Goal: Transaction & Acquisition: Purchase product/service

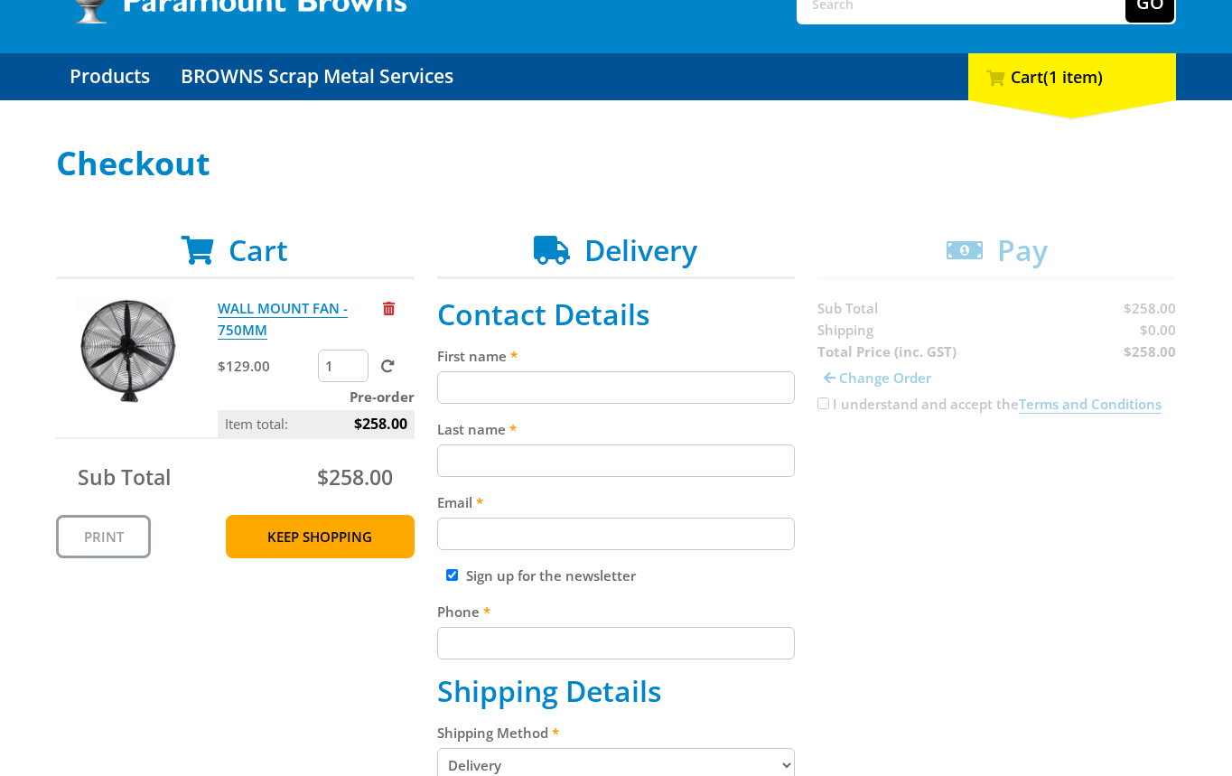
click at [391, 368] on span at bounding box center [388, 366] width 14 height 14
click at [0, 0] on input "submit" at bounding box center [0, 0] width 0 height 0
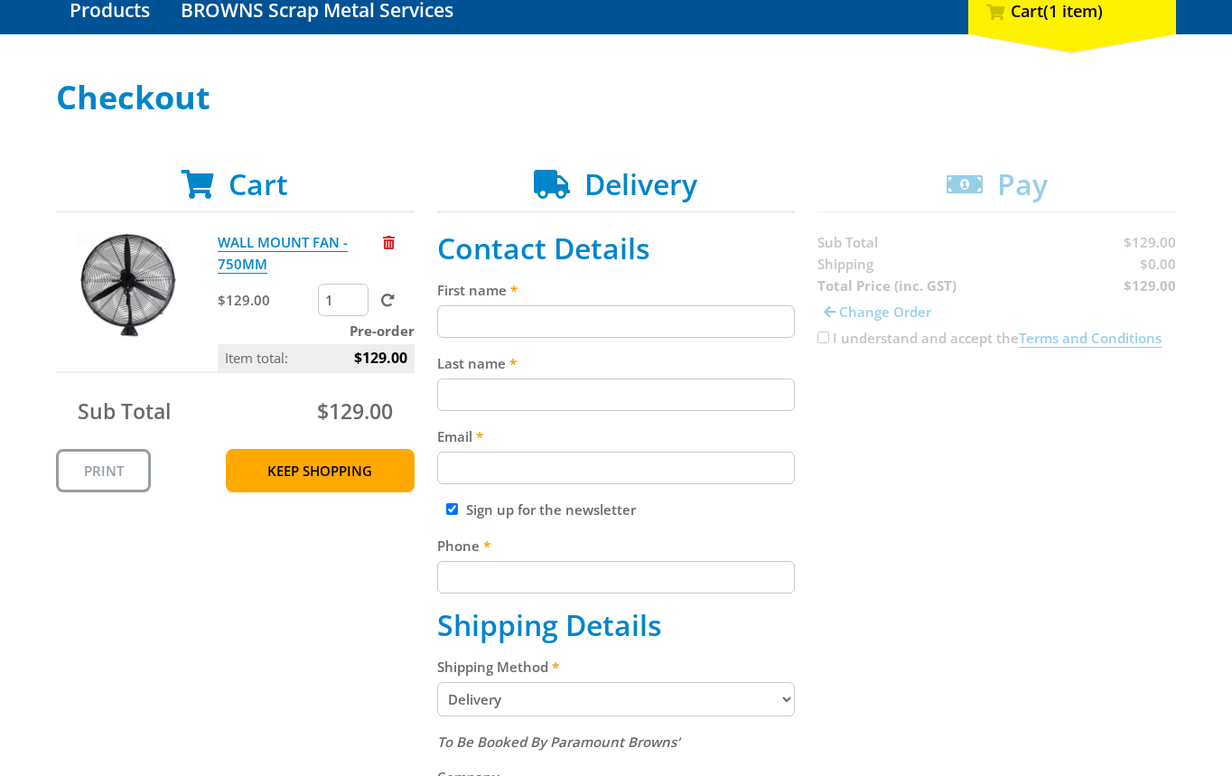
scroll to position [176, 0]
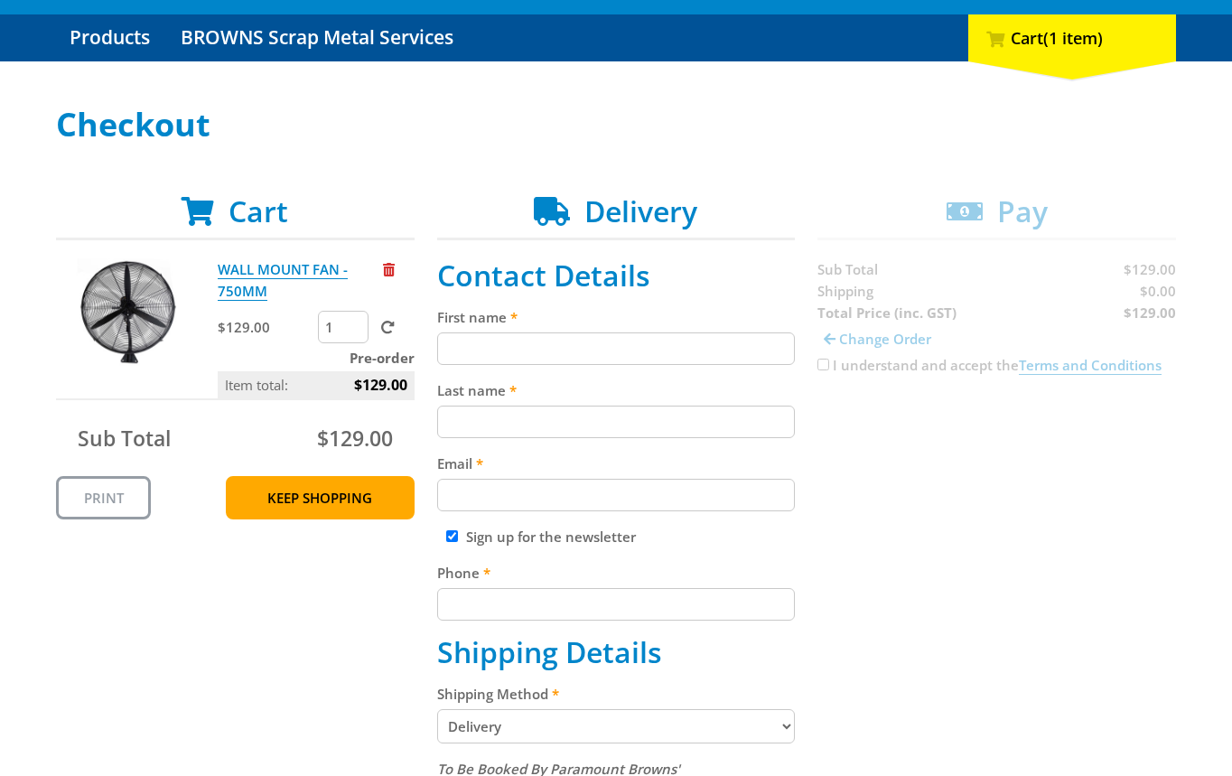
drag, startPoint x: 1062, startPoint y: 573, endPoint x: 1223, endPoint y: 535, distance: 165.3
drag, startPoint x: 516, startPoint y: 343, endPoint x: 514, endPoint y: 450, distance: 106.6
click at [515, 347] on input "First name" at bounding box center [616, 348] width 358 height 33
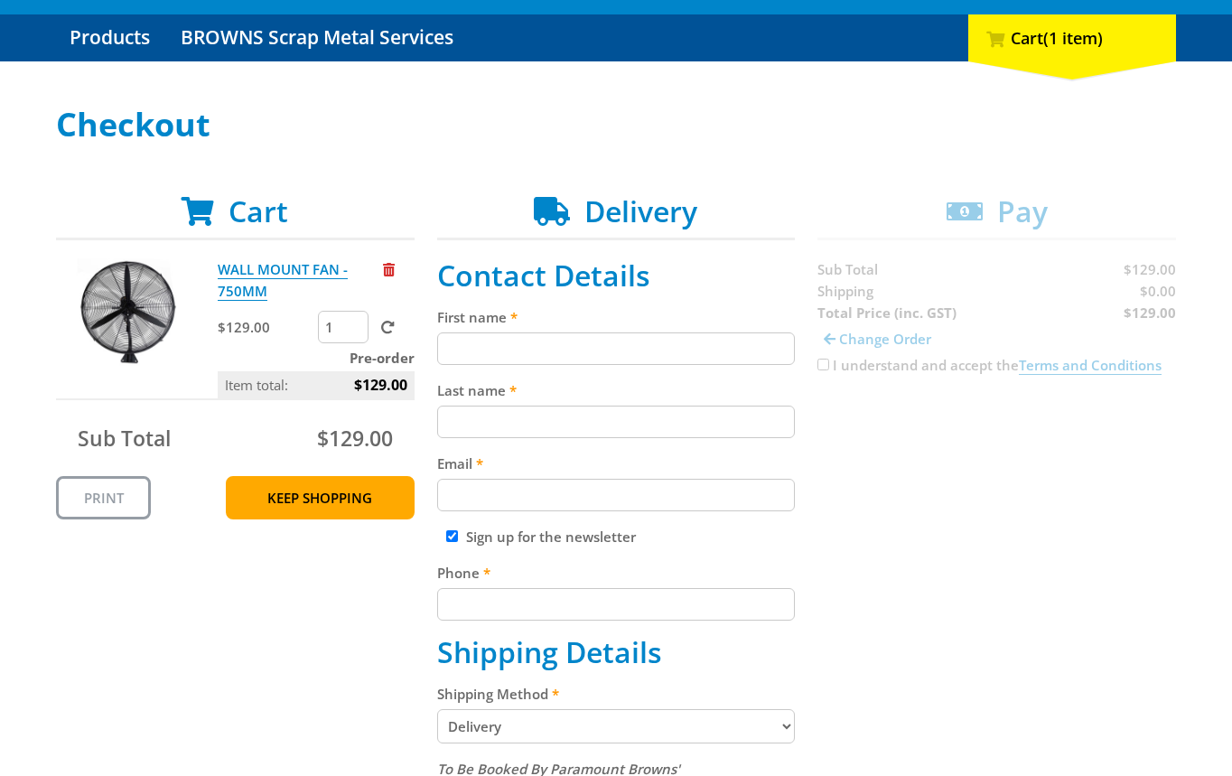
paste input "[PERSON_NAME]"
type input "[PERSON_NAME]"
drag, startPoint x: 514, startPoint y: 450, endPoint x: 828, endPoint y: 437, distance: 314.5
click at [555, 433] on input "Last name" at bounding box center [616, 421] width 358 height 33
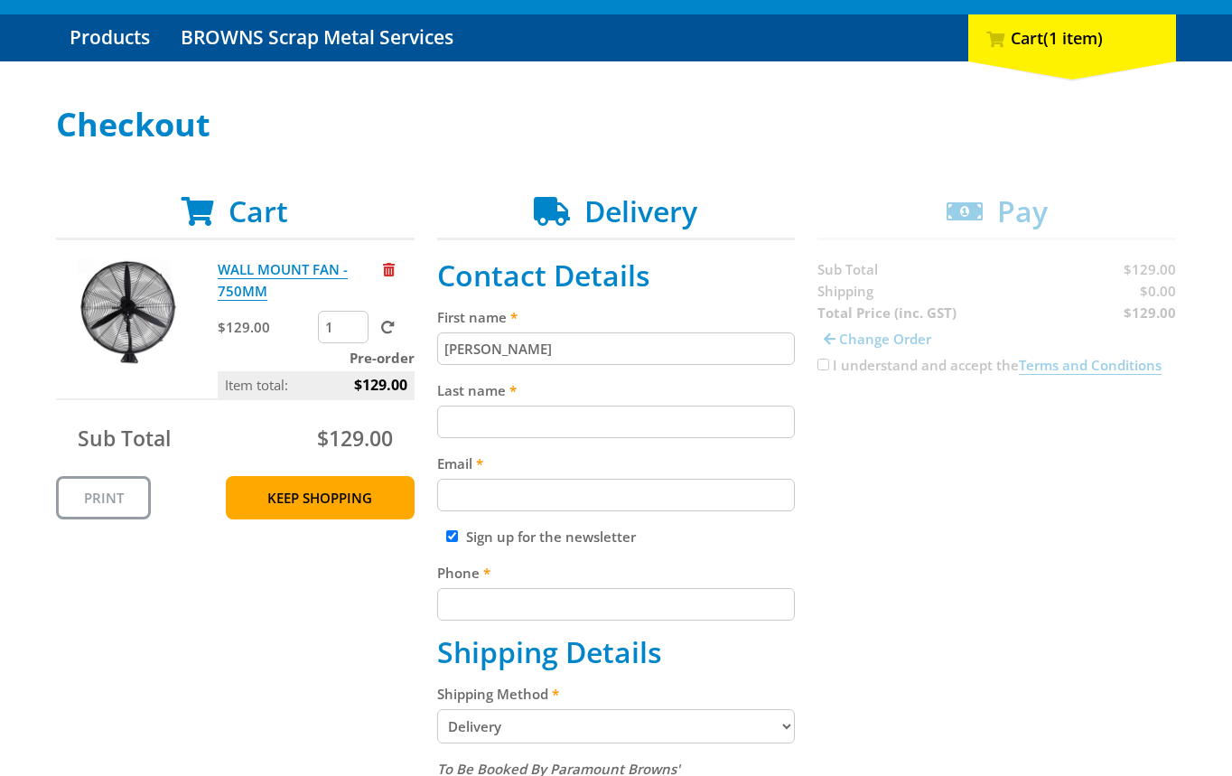
paste input "[PERSON_NAME]"
type input "[PERSON_NAME]"
drag, startPoint x: 951, startPoint y: 498, endPoint x: 1088, endPoint y: 557, distance: 149.3
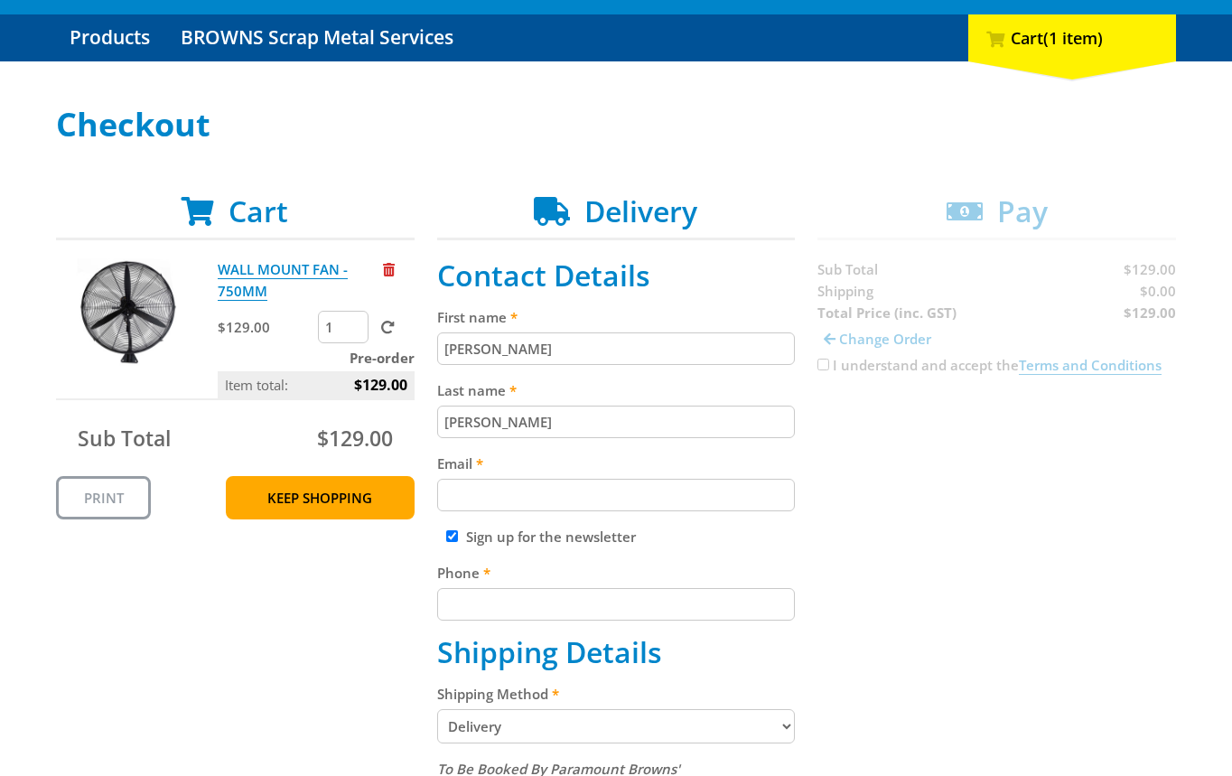
paste input "[EMAIL_ADDRESS][DOMAIN_NAME]"
drag, startPoint x: 628, startPoint y: 486, endPoint x: 984, endPoint y: 480, distance: 355.8
click at [644, 489] on input "[EMAIL_ADDRESS][DOMAIN_NAME]" at bounding box center [616, 495] width 358 height 33
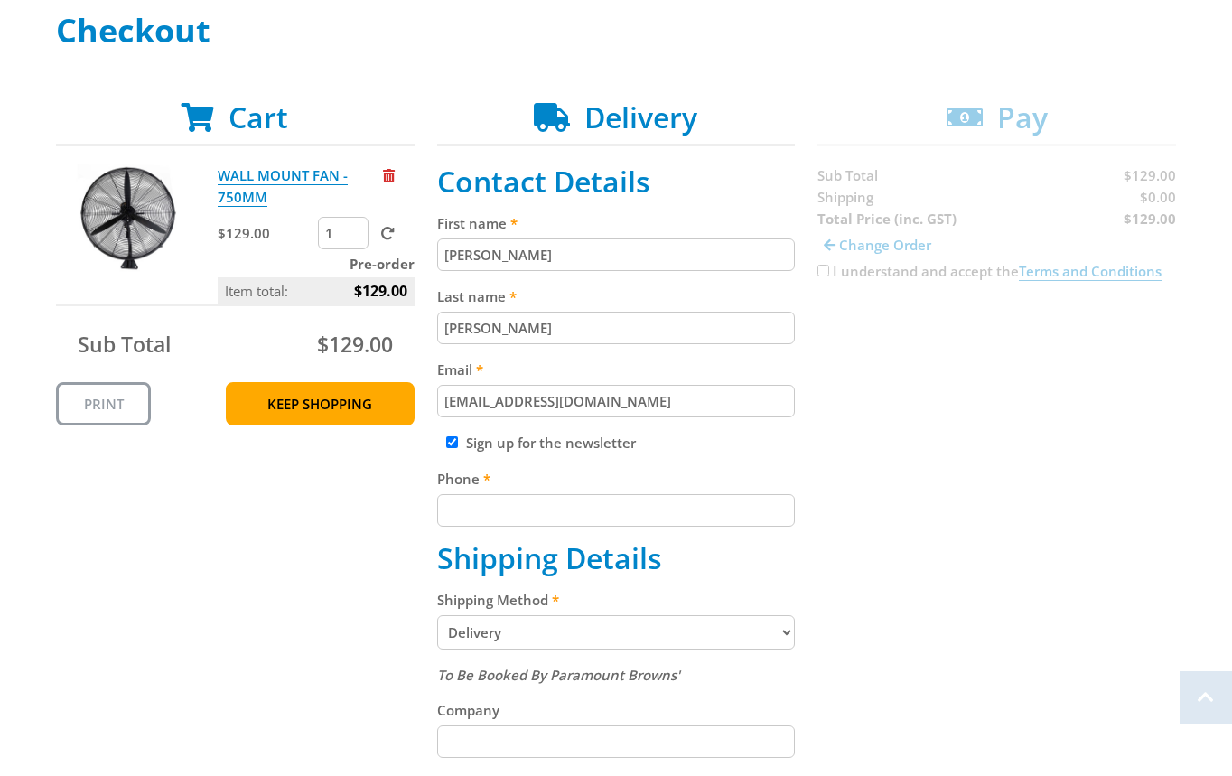
scroll to position [340, 0]
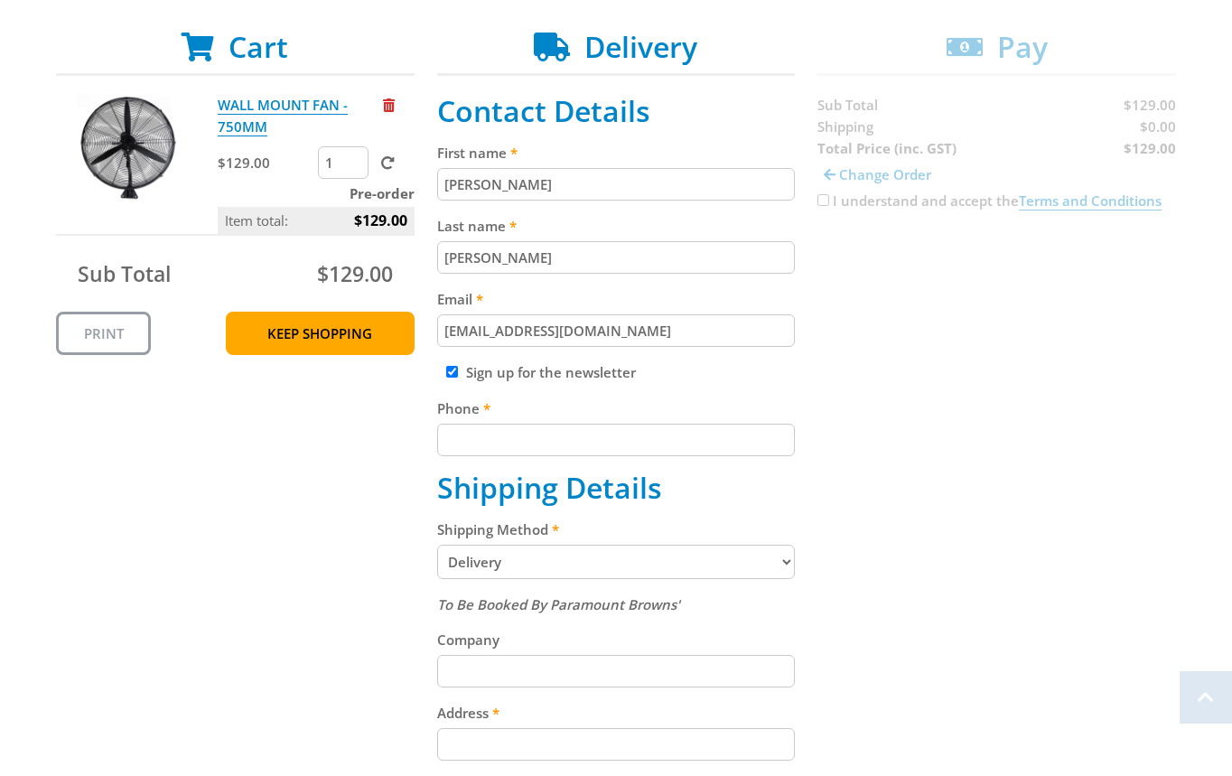
type input "[EMAIL_ADDRESS][DOMAIN_NAME]"
click at [1058, 481] on div "Cart WALL MOUNT FAN - 750MM $129.00 1 Pre-order Item total: $129.00 Sub Total $…" at bounding box center [616, 656] width 1120 height 1252
paste input "[PHONE_NUMBER]"
drag, startPoint x: 498, startPoint y: 430, endPoint x: 724, endPoint y: 434, distance: 225.8
click at [506, 432] on input "Phone" at bounding box center [616, 439] width 358 height 33
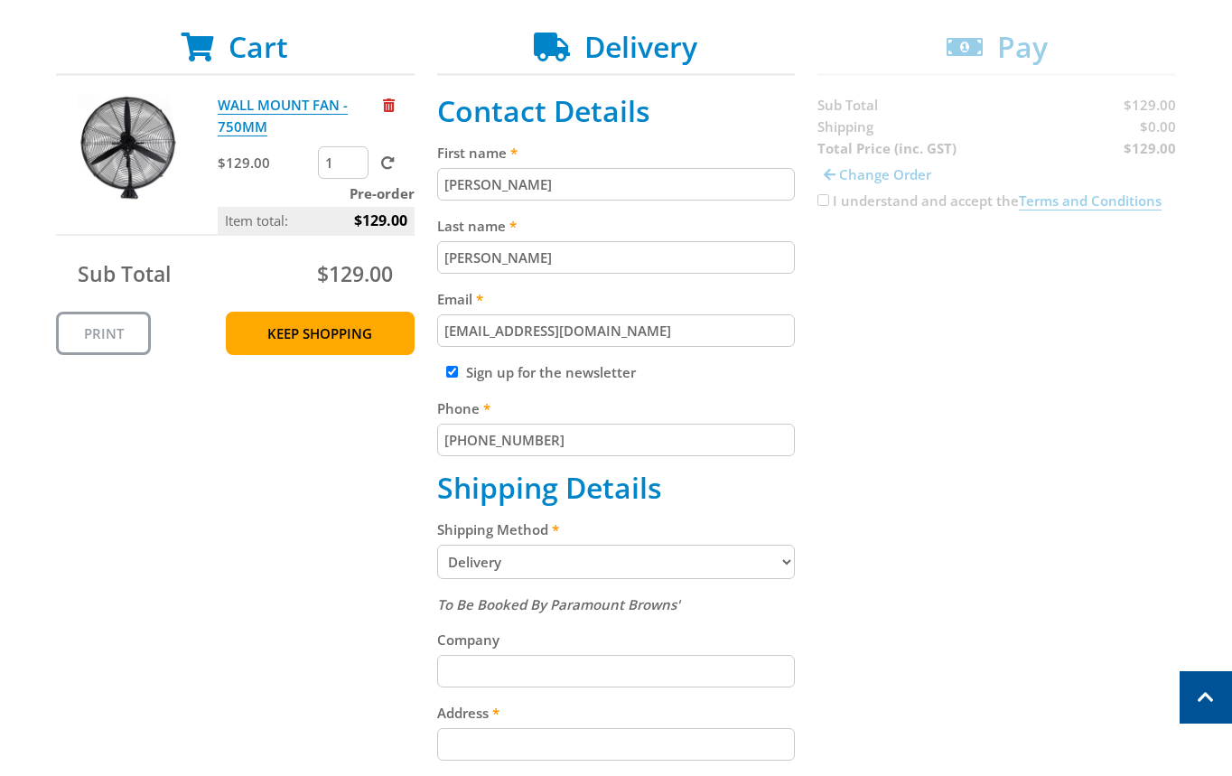
type input "[PHONE_NUMBER]"
click at [1018, 416] on div "Cart WALL MOUNT FAN - 750MM $129.00 1 Pre-order Item total: $129.00 Sub Total $…" at bounding box center [616, 656] width 1120 height 1252
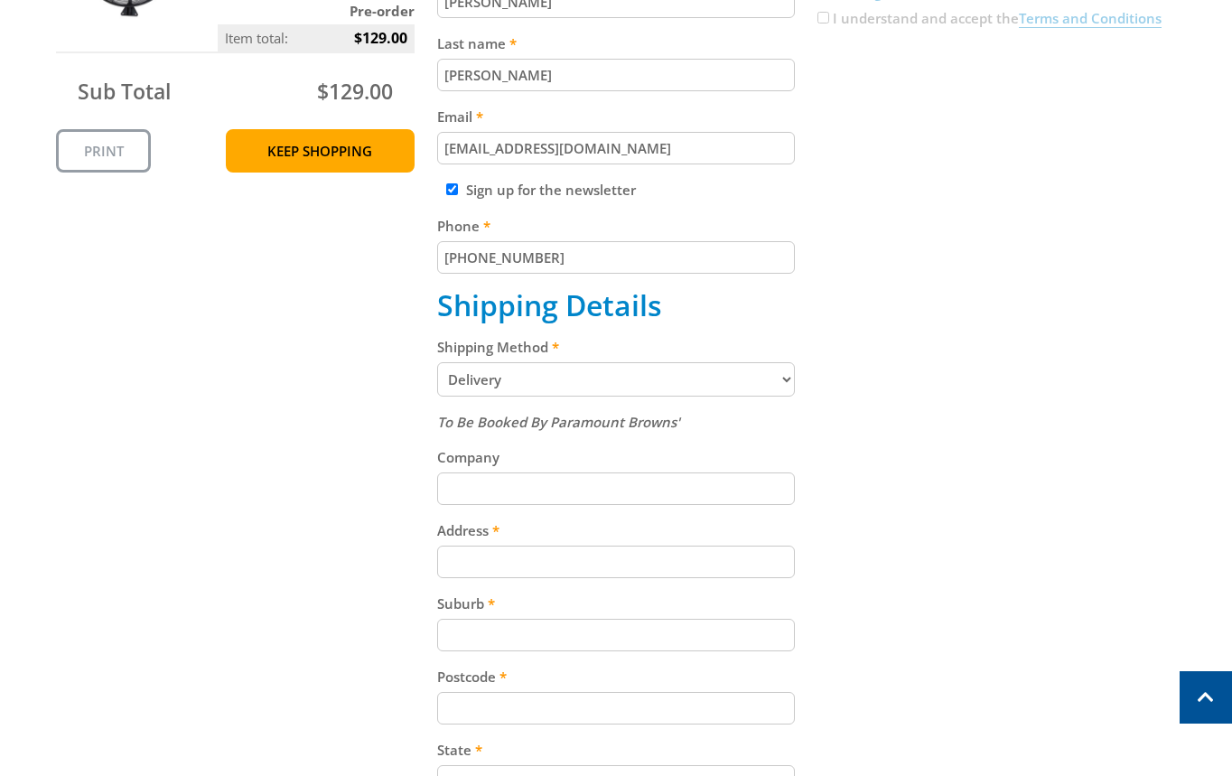
scroll to position [589, 0]
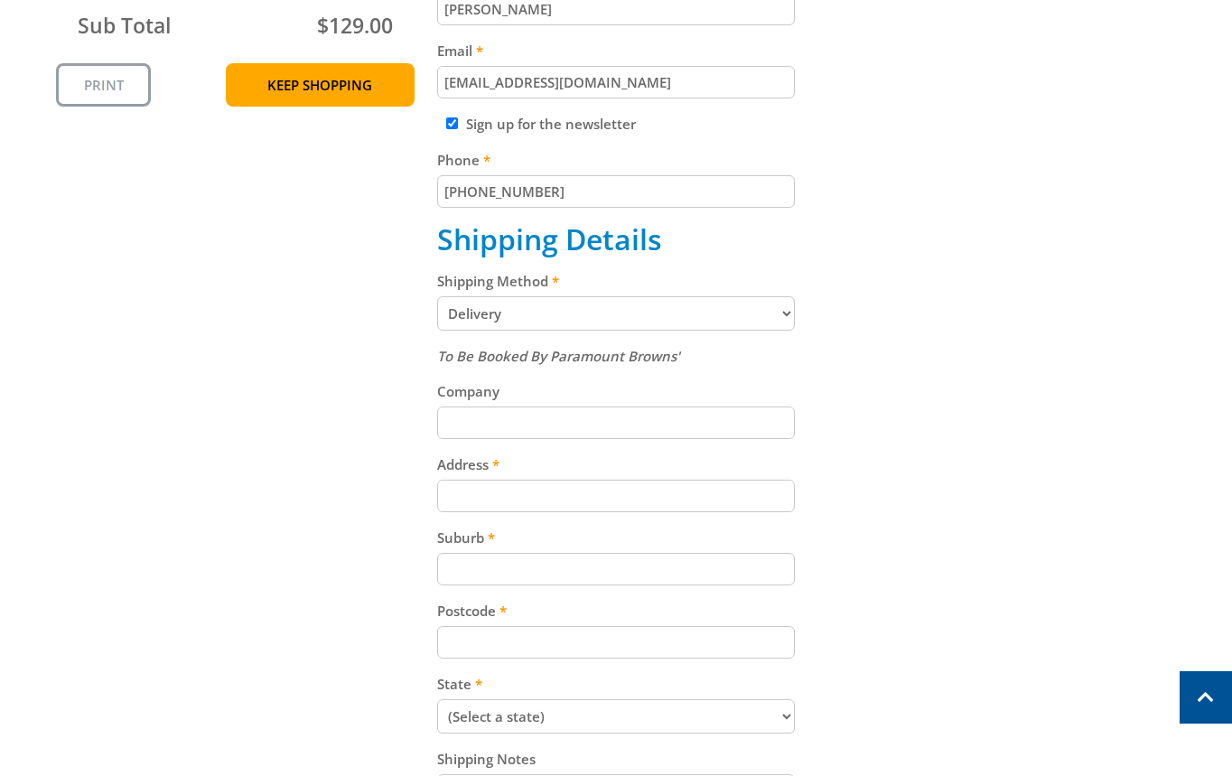
click at [985, 432] on div "Cart WALL MOUNT FAN - 750MM $129.00 1 Pre-order Item total: $129.00 Sub Total $…" at bounding box center [616, 408] width 1120 height 1252
click at [668, 293] on div "Shipping Method Pickup from Gepps Cross Delivery" at bounding box center [616, 300] width 358 height 60
click at [603, 307] on select "Pickup from Gepps Cross Delivery" at bounding box center [616, 313] width 358 height 34
select select "Pickup"
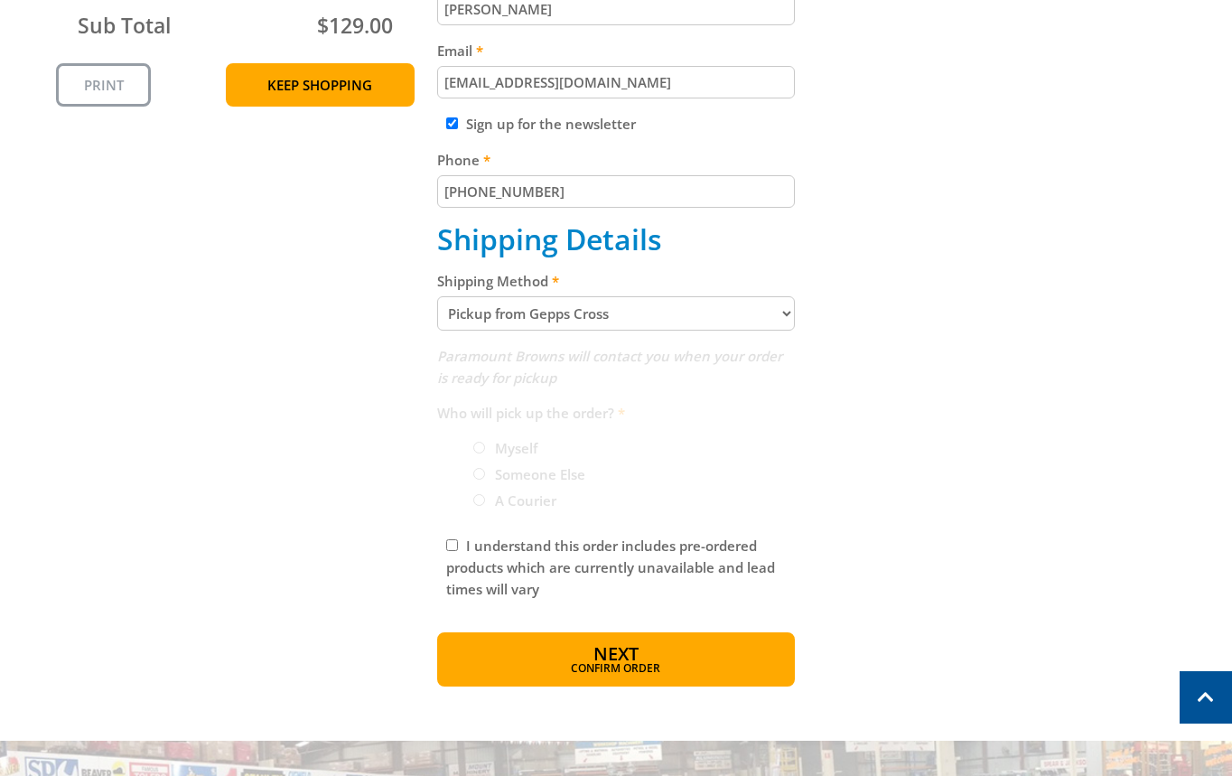
click at [997, 355] on div "Cart WALL MOUNT FAN - 750MM $129.00 1 Pre-order Item total: $129.00 Sub Total $…" at bounding box center [616, 234] width 1120 height 905
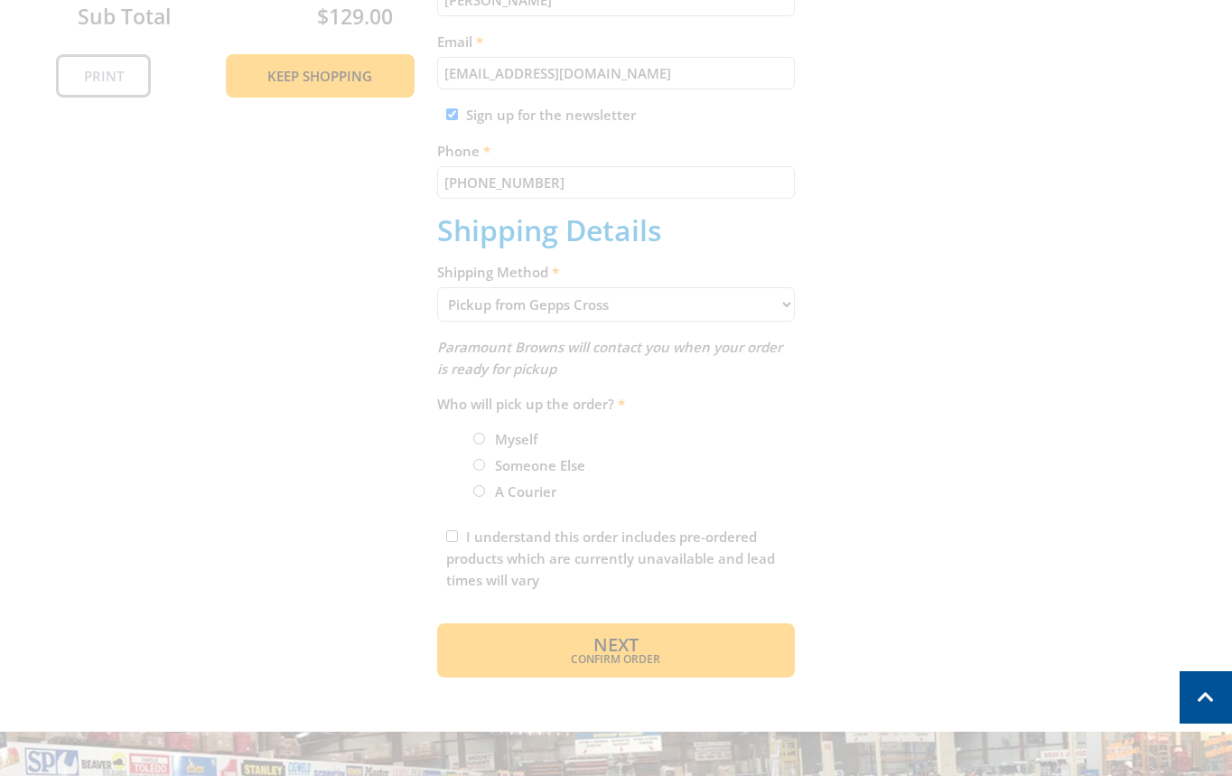
scroll to position [608, 0]
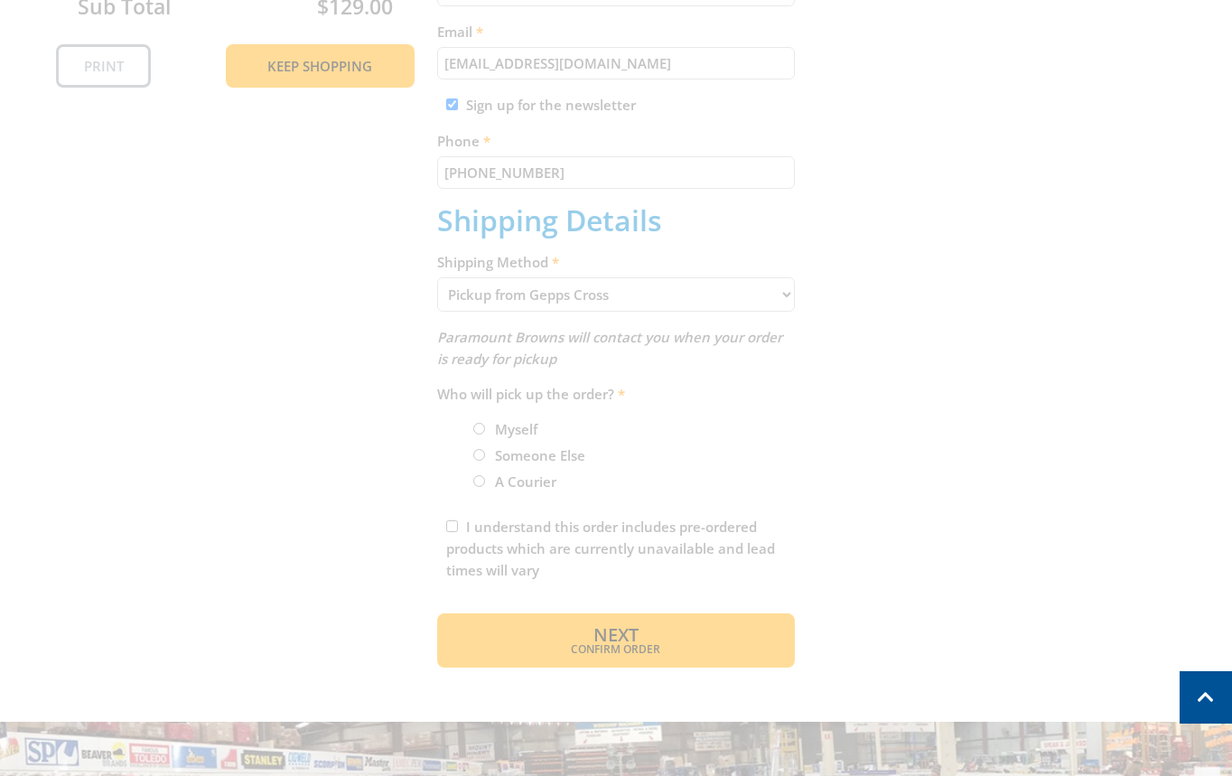
click at [1031, 389] on div "Cart WALL MOUNT FAN - 750MM $129.00 1 Pre-order Item total: $129.00 Sub Total $…" at bounding box center [616, 215] width 1120 height 905
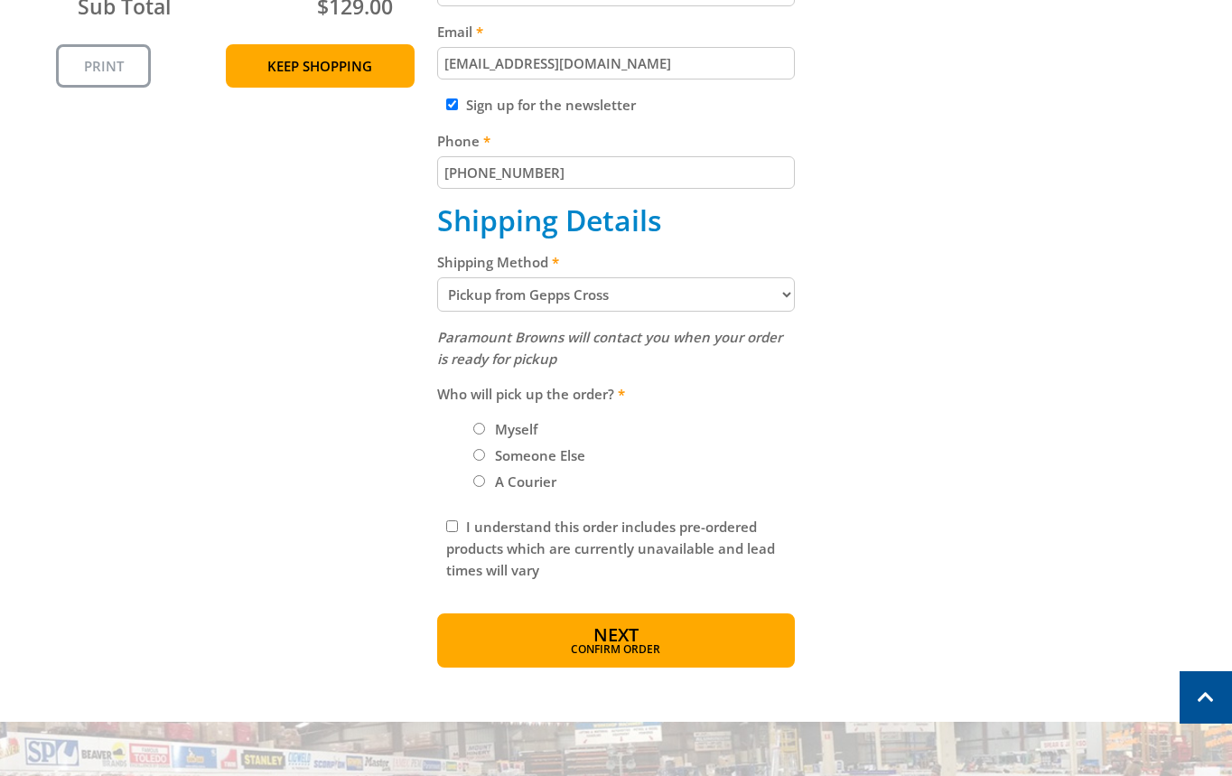
click at [523, 425] on label "Myself" at bounding box center [515, 429] width 55 height 31
click at [485, 425] on input "Myself" at bounding box center [479, 429] width 12 height 12
radio input "true"
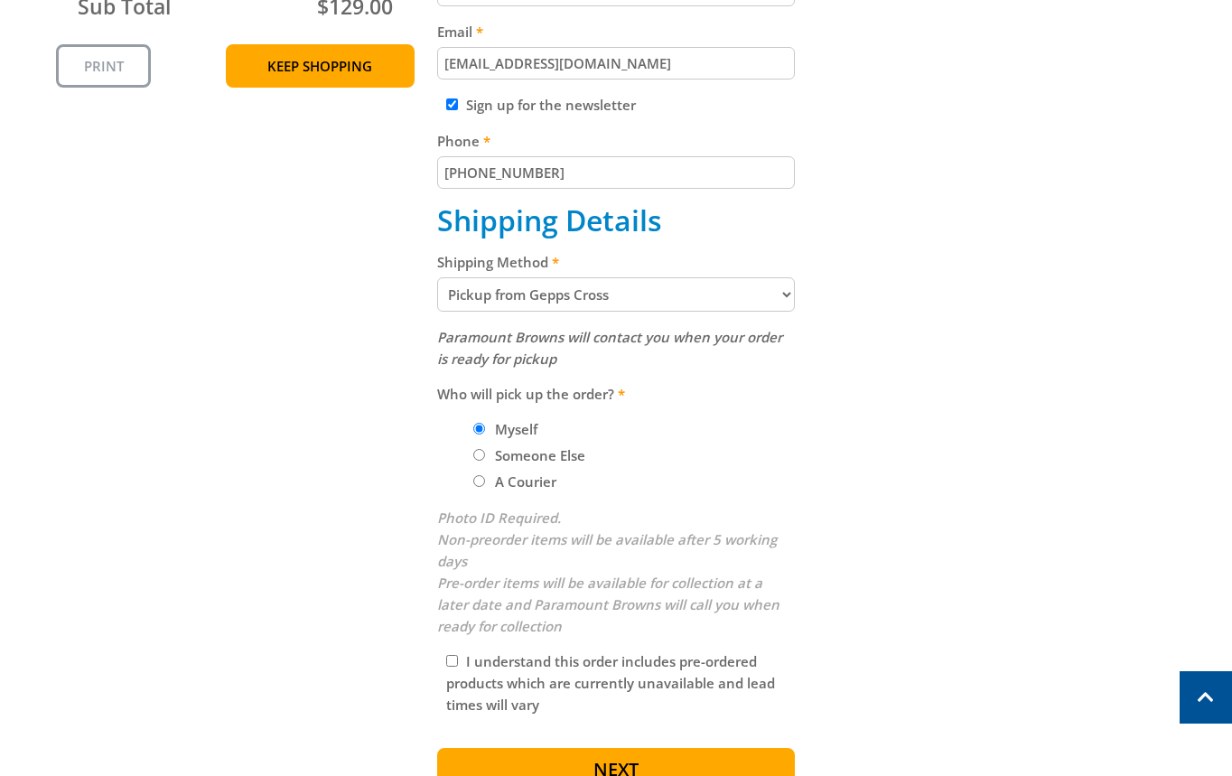
drag, startPoint x: 1080, startPoint y: 410, endPoint x: 1014, endPoint y: 467, distance: 87.1
click at [1073, 422] on div "Cart WALL MOUNT FAN - 750MM $129.00 1 Pre-order Item total: $129.00 Sub Total $…" at bounding box center [616, 282] width 1120 height 1039
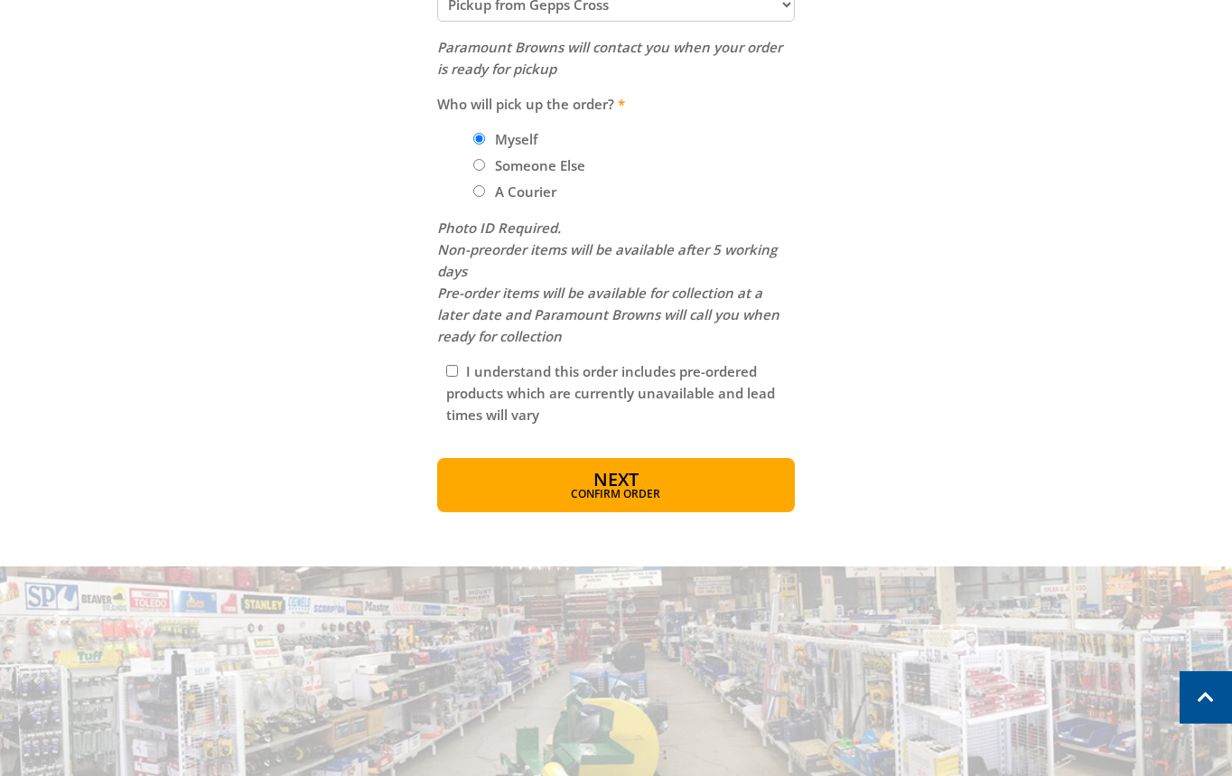
scroll to position [901, 0]
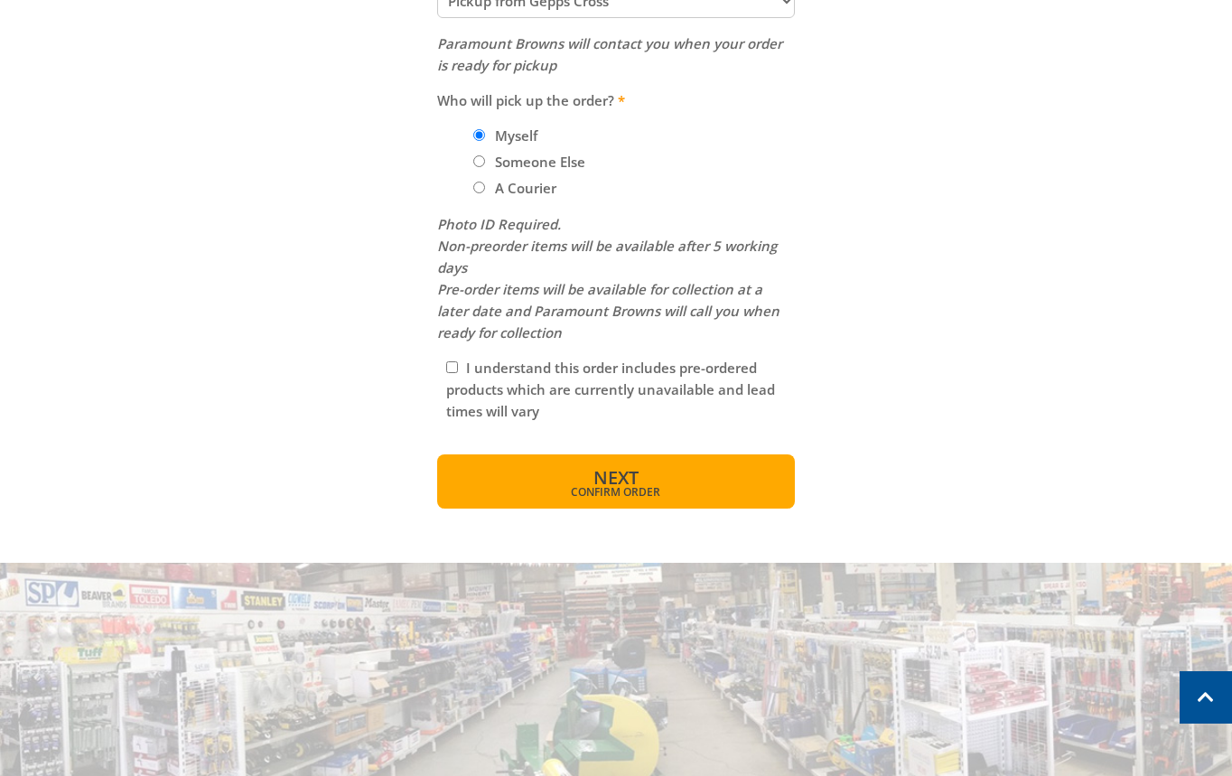
drag, startPoint x: 703, startPoint y: 497, endPoint x: 713, endPoint y: 489, distance: 12.3
click at [703, 497] on span "Confirm order" at bounding box center [616, 492] width 281 height 11
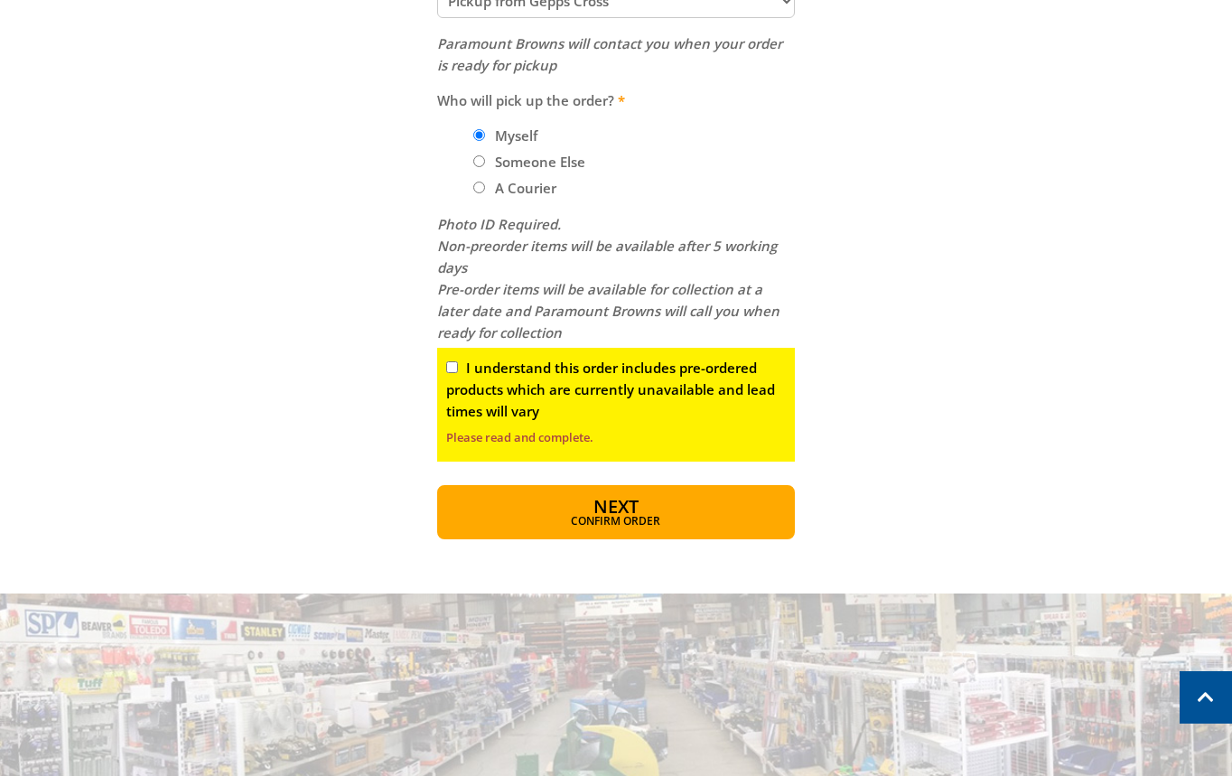
click at [561, 375] on label "I understand this order includes pre-ordered products which are currently unava…" at bounding box center [610, 388] width 329 height 61
click at [458, 373] on input "I understand this order includes pre-ordered products which are currently unava…" at bounding box center [452, 367] width 12 height 12
checkbox input "true"
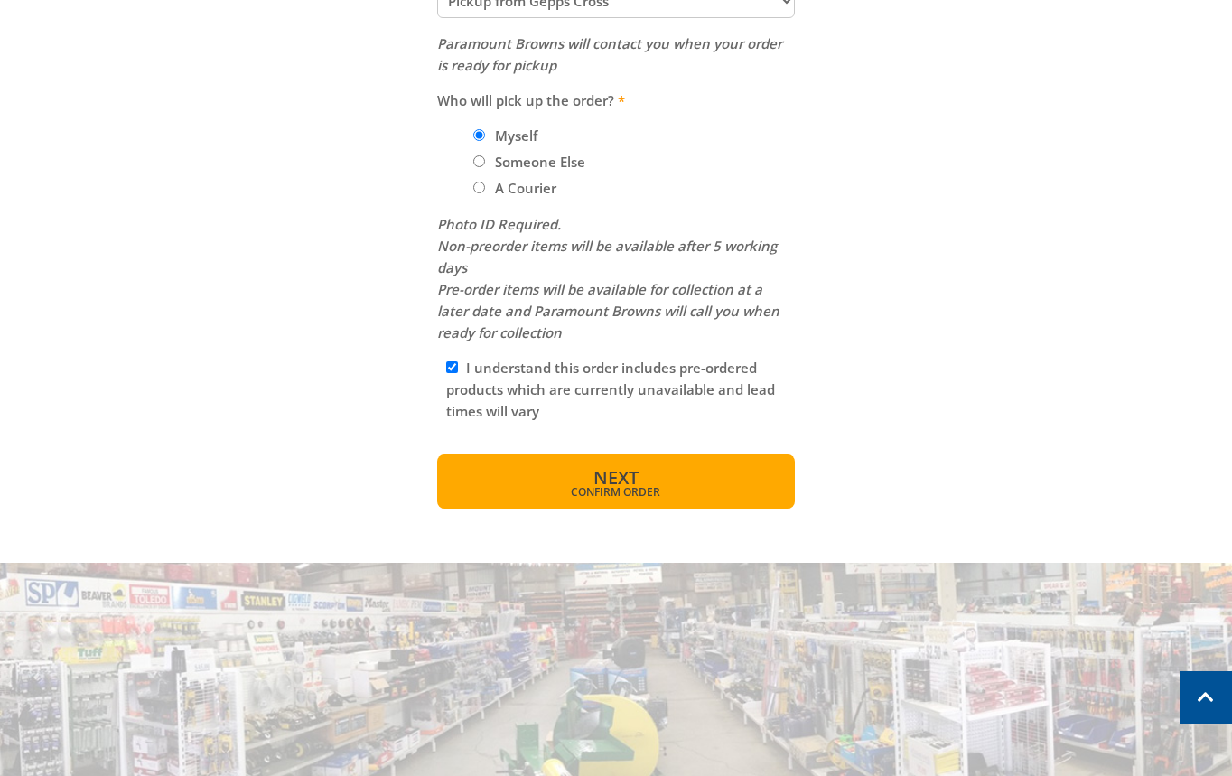
click at [774, 475] on button "Next Confirm order" at bounding box center [616, 481] width 358 height 54
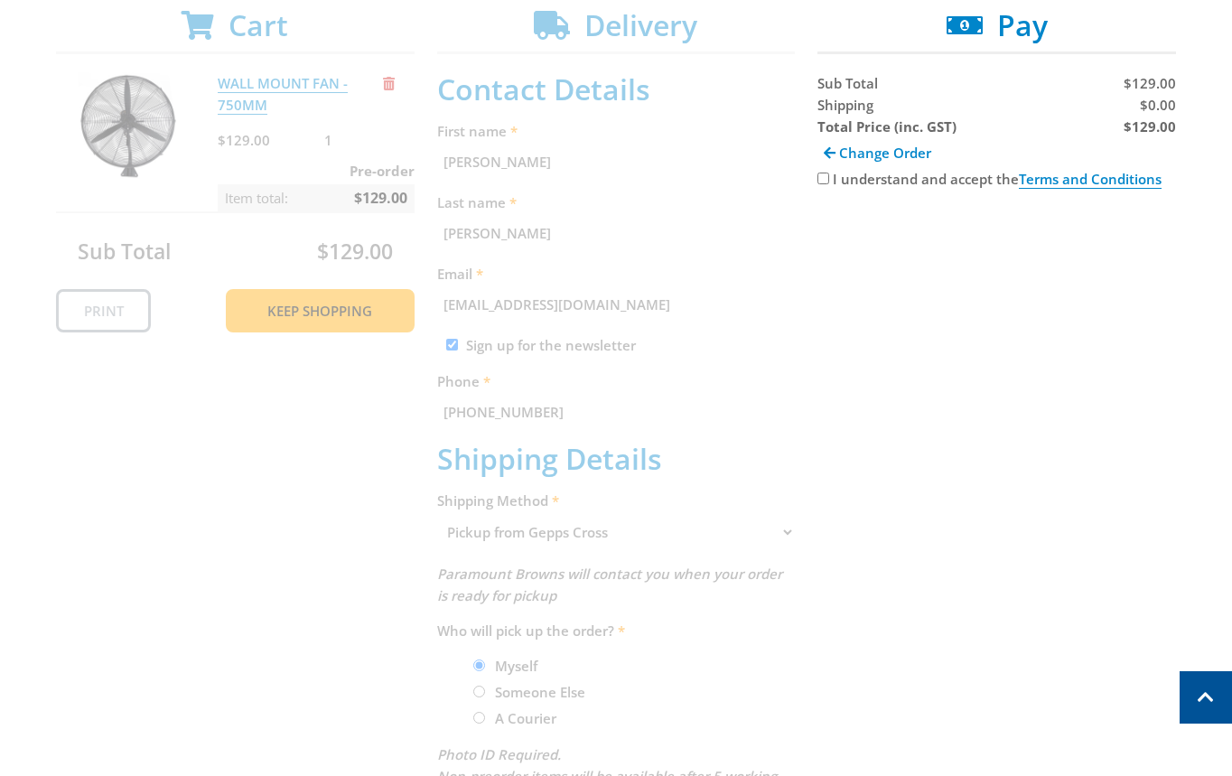
scroll to position [360, 0]
drag, startPoint x: 1037, startPoint y: 454, endPoint x: 1052, endPoint y: 460, distance: 15.4
click at [1030, 454] on div "Cart WALL MOUNT FAN - 750MM $129.00 1 Pre-order Item total: $129.00 Sub Total $…" at bounding box center [616, 525] width 1120 height 1030
drag, startPoint x: 1061, startPoint y: 316, endPoint x: 934, endPoint y: 324, distance: 127.6
click at [1060, 313] on div "Cart WALL MOUNT FAN - 750MM $129.00 1 Pre-order Item total: $129.00 Sub Total $…" at bounding box center [616, 525] width 1120 height 1030
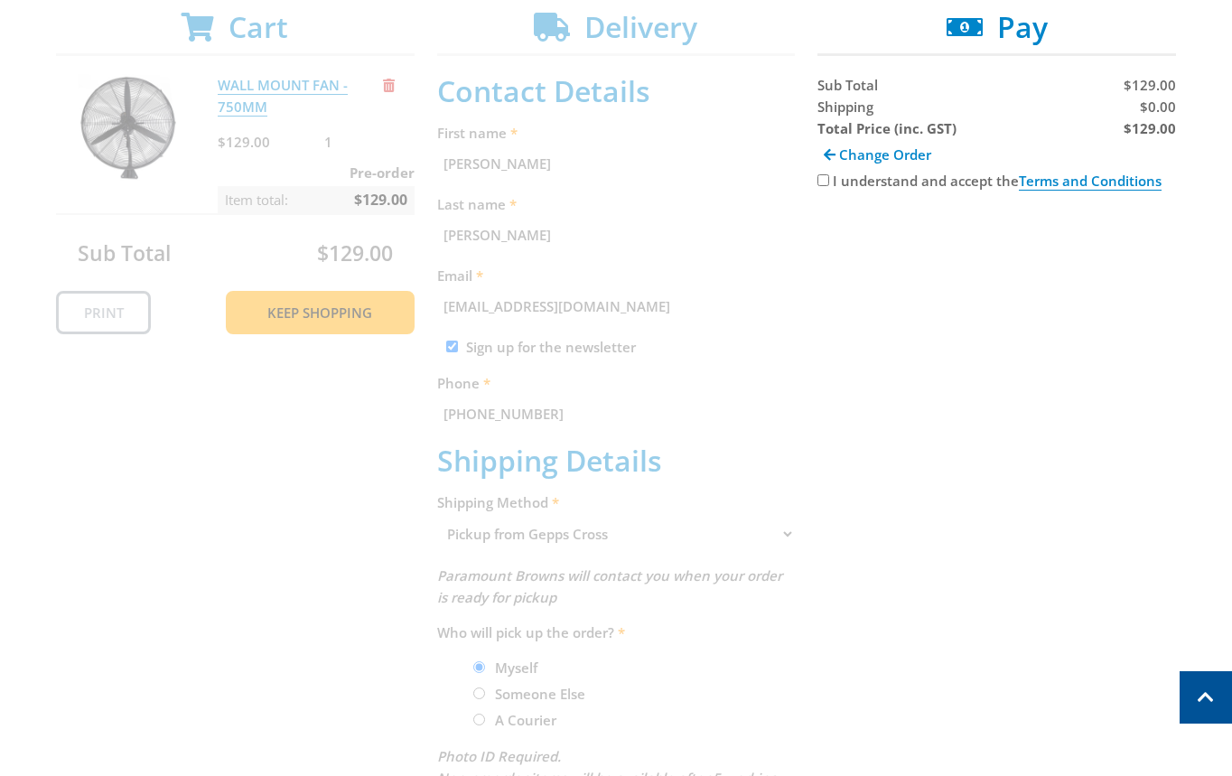
click at [932, 325] on div "Cart WALL MOUNT FAN - 750MM $129.00 1 Pre-order Item total: $129.00 Sub Total $…" at bounding box center [616, 525] width 1120 height 1030
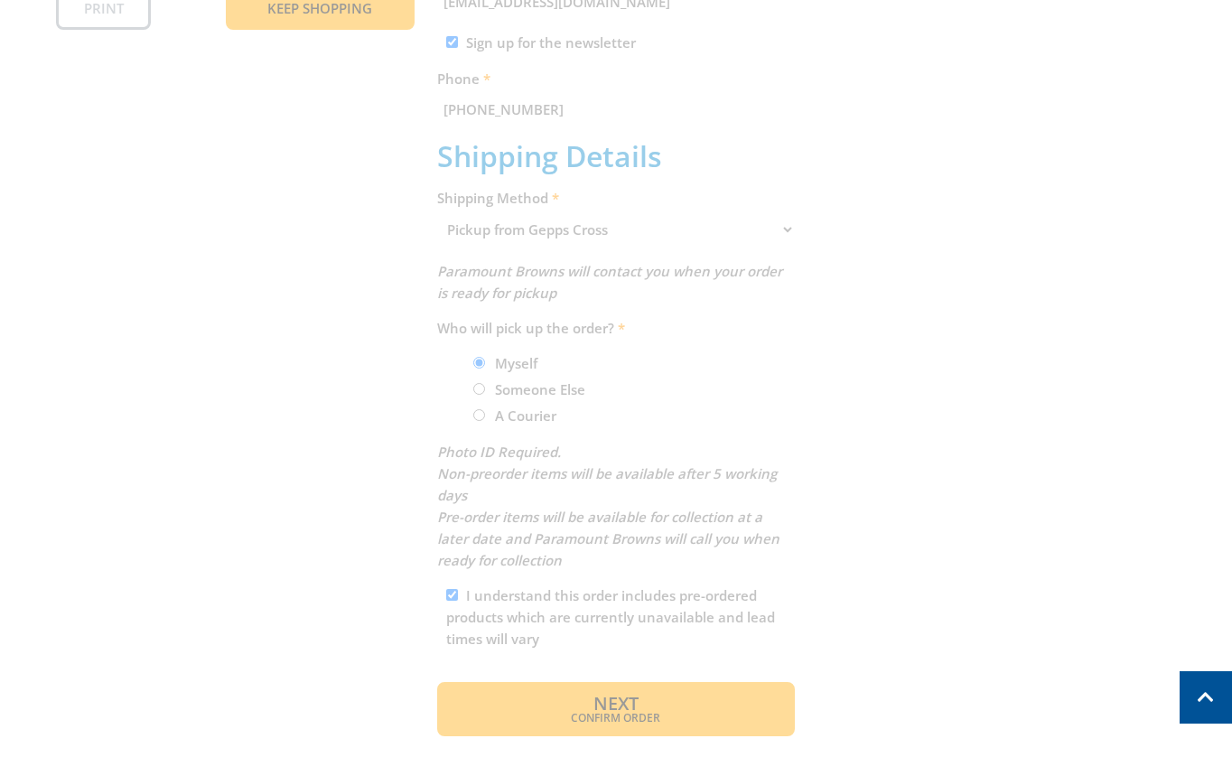
scroll to position [260, 0]
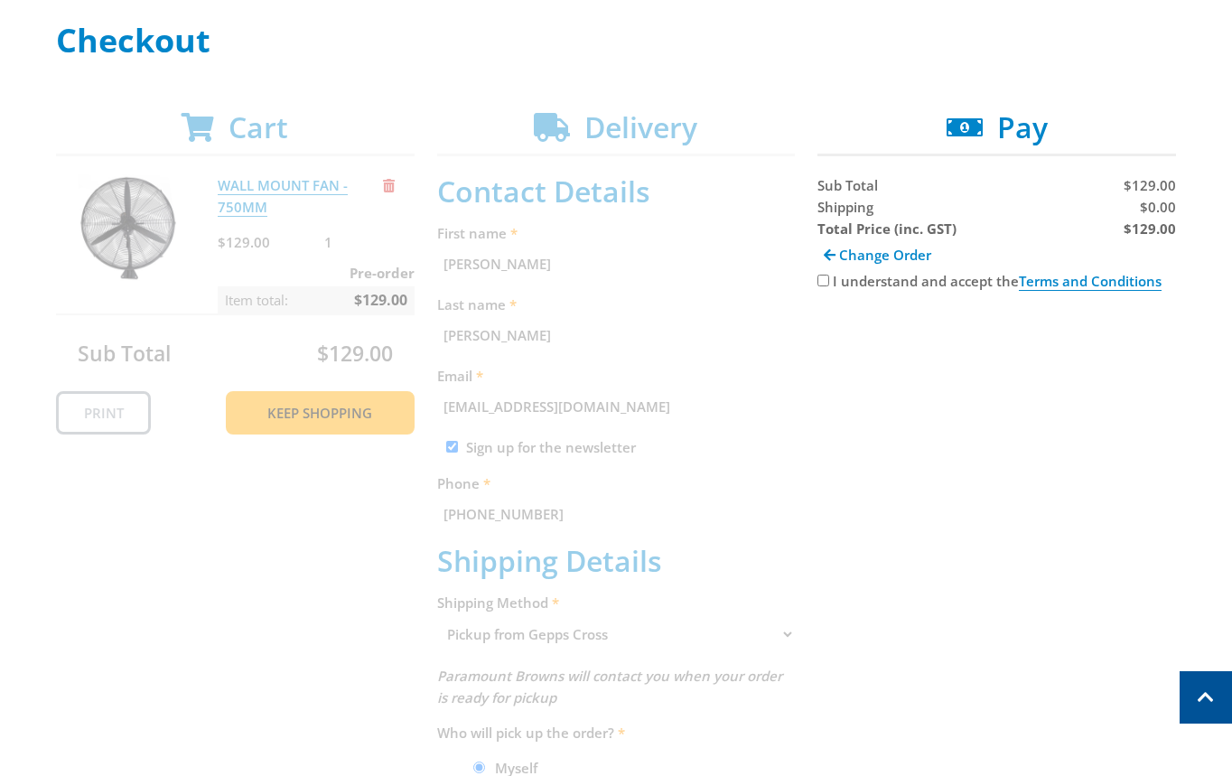
drag, startPoint x: 980, startPoint y: 598, endPoint x: 1090, endPoint y: 556, distance: 117.7
click at [991, 593] on div "Cart WALL MOUNT FAN - 750MM $129.00 1 Pre-order Item total: $129.00 Sub Total $…" at bounding box center [616, 625] width 1120 height 1030
click at [1006, 462] on div "Cart WALL MOUNT FAN - 750MM $129.00 1 Pre-order Item total: $129.00 Sub Total $…" at bounding box center [616, 625] width 1120 height 1030
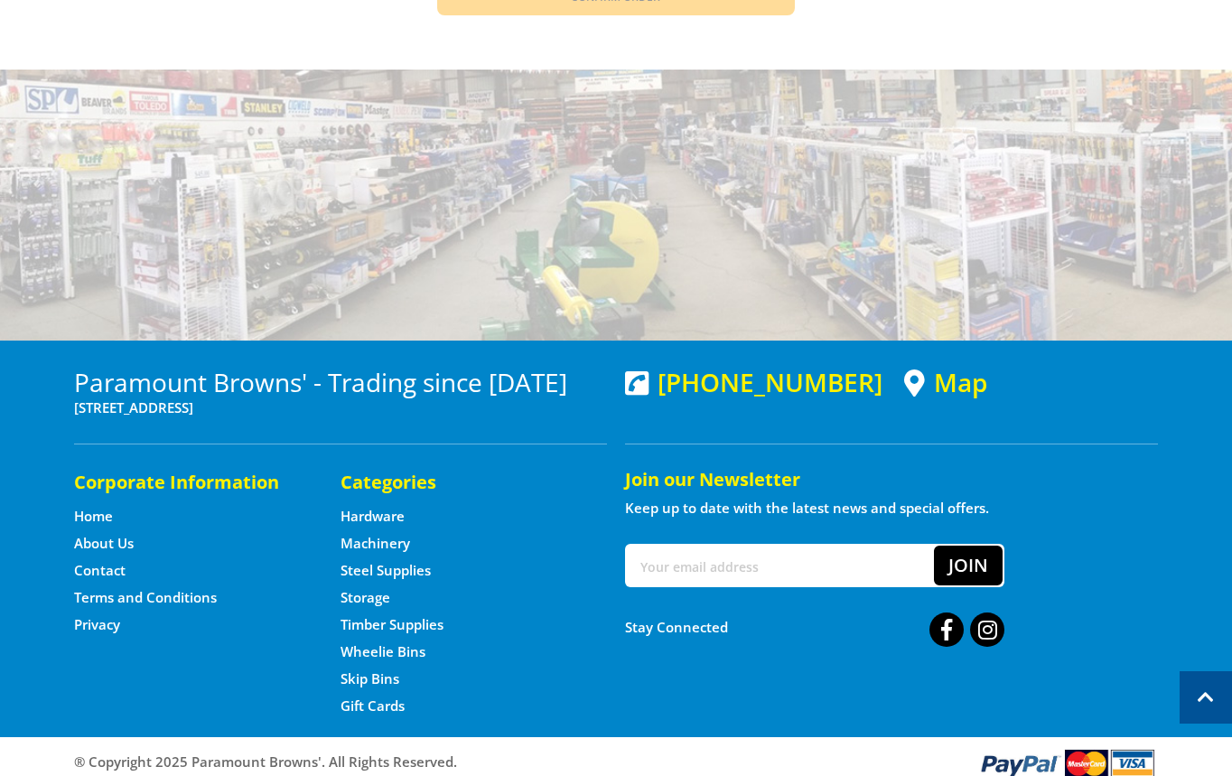
scroll to position [1399, 0]
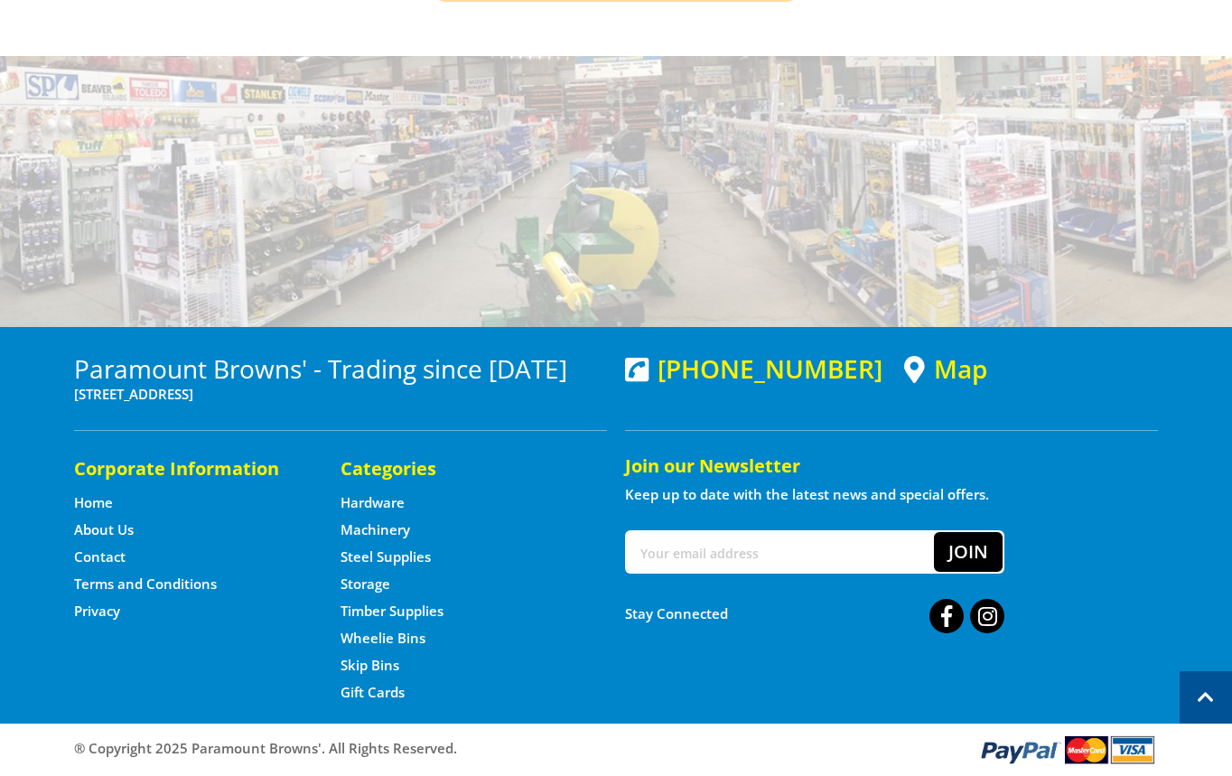
click at [337, 390] on p "[STREET_ADDRESS]" at bounding box center [340, 394] width 533 height 22
click at [338, 390] on p "[STREET_ADDRESS]" at bounding box center [340, 394] width 533 height 22
copy div "[STREET_ADDRESS]"
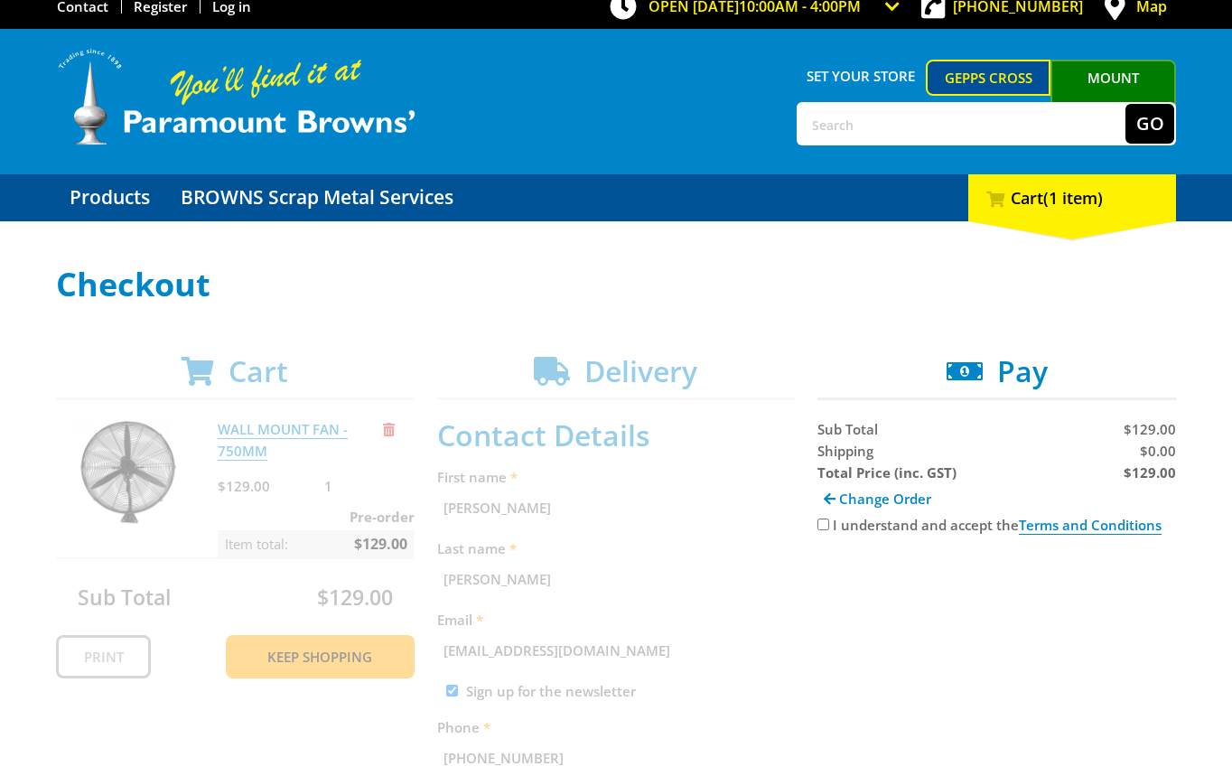
scroll to position [18, 0]
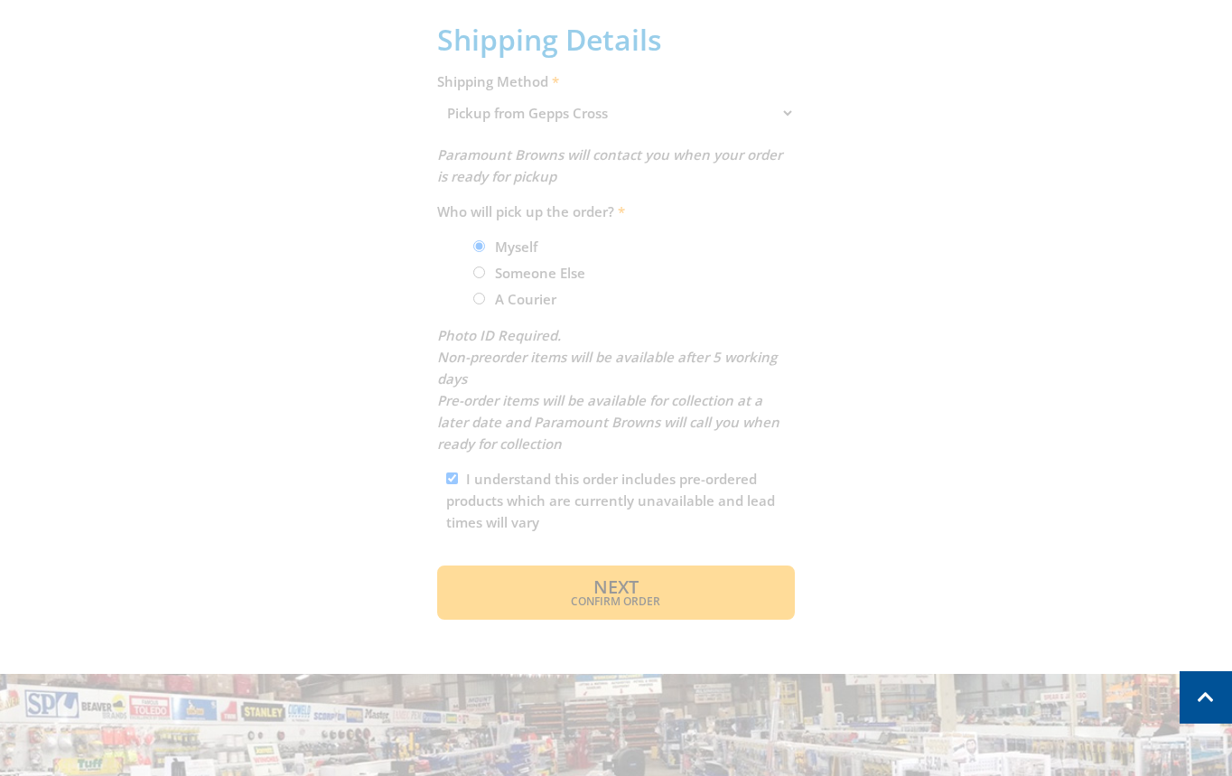
click at [646, 612] on div "Cart WALL MOUNT FAN - 750MM $129.00 1 Pre-order Item total: $129.00 Sub Total $…" at bounding box center [616, 104] width 1120 height 1030
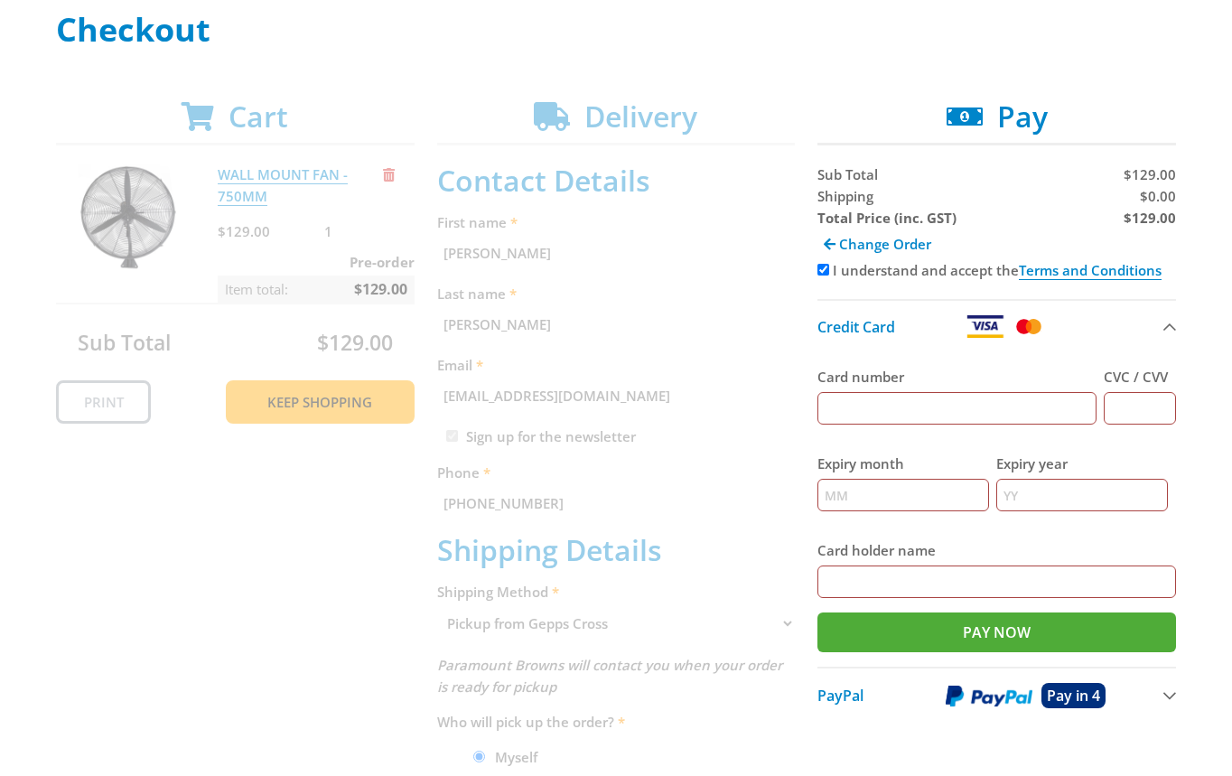
scroll to position [331, 0]
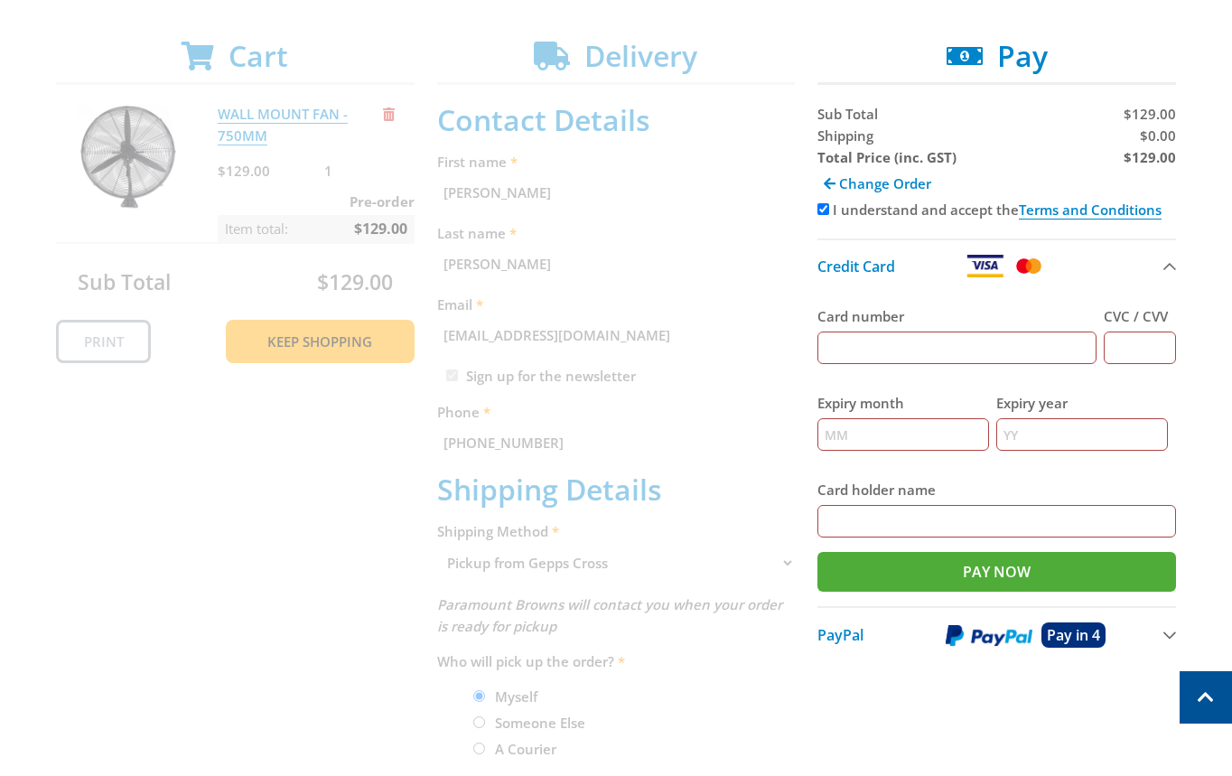
click at [687, 230] on div "Cart WALL MOUNT FAN - 750MM $129.00 1 Pre-order Item total: $129.00 Sub Total $…" at bounding box center [616, 554] width 1120 height 1030
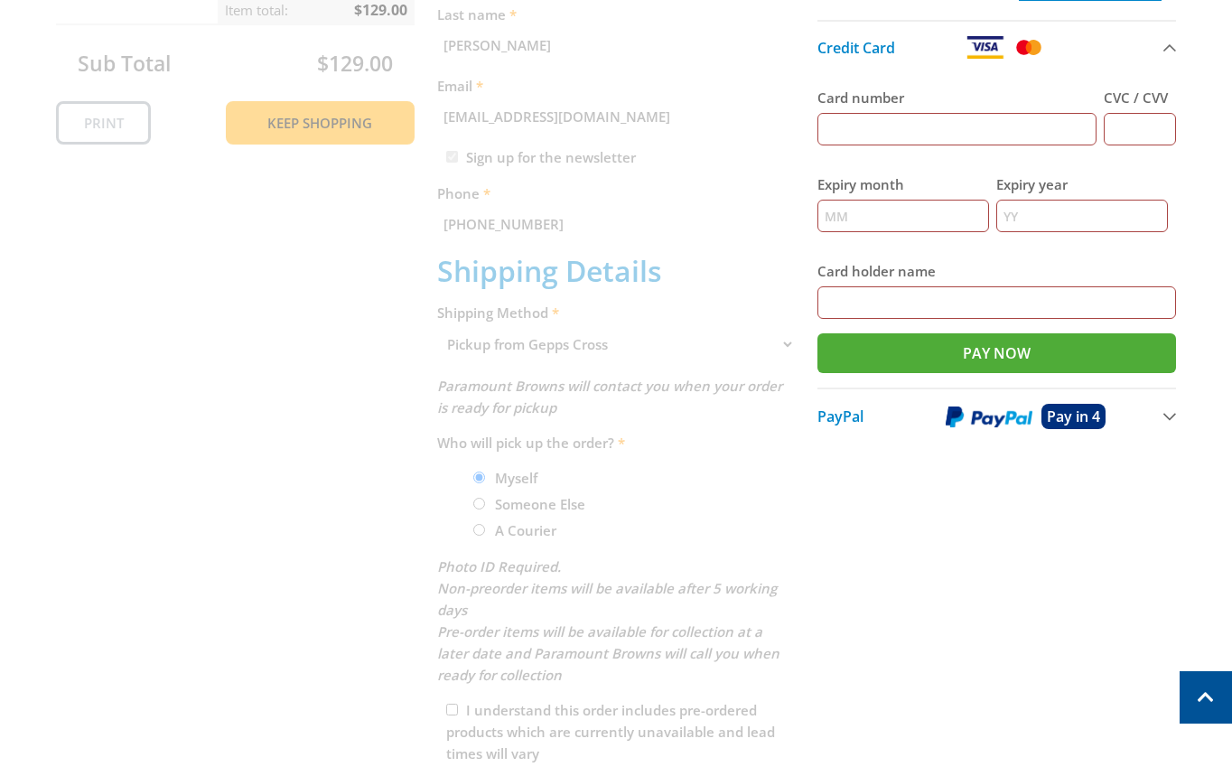
click at [533, 408] on div "Cart WALL MOUNT FAN - 750MM $129.00 1 Pre-order Item total: $129.00 Sub Total $…" at bounding box center [616, 335] width 1120 height 1030
click at [507, 254] on div "Cart WALL MOUNT FAN - 750MM $129.00 1 Pre-order Item total: $129.00 Sub Total $…" at bounding box center [616, 335] width 1120 height 1030
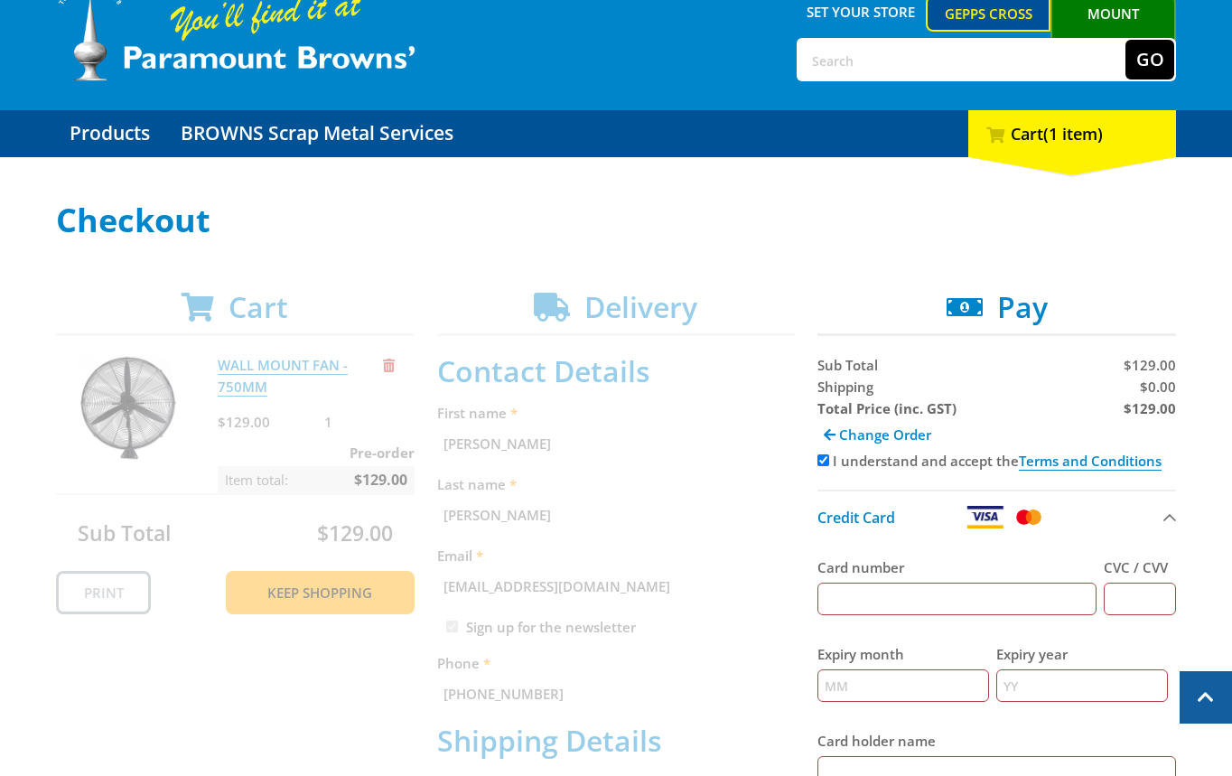
scroll to position [77, 0]
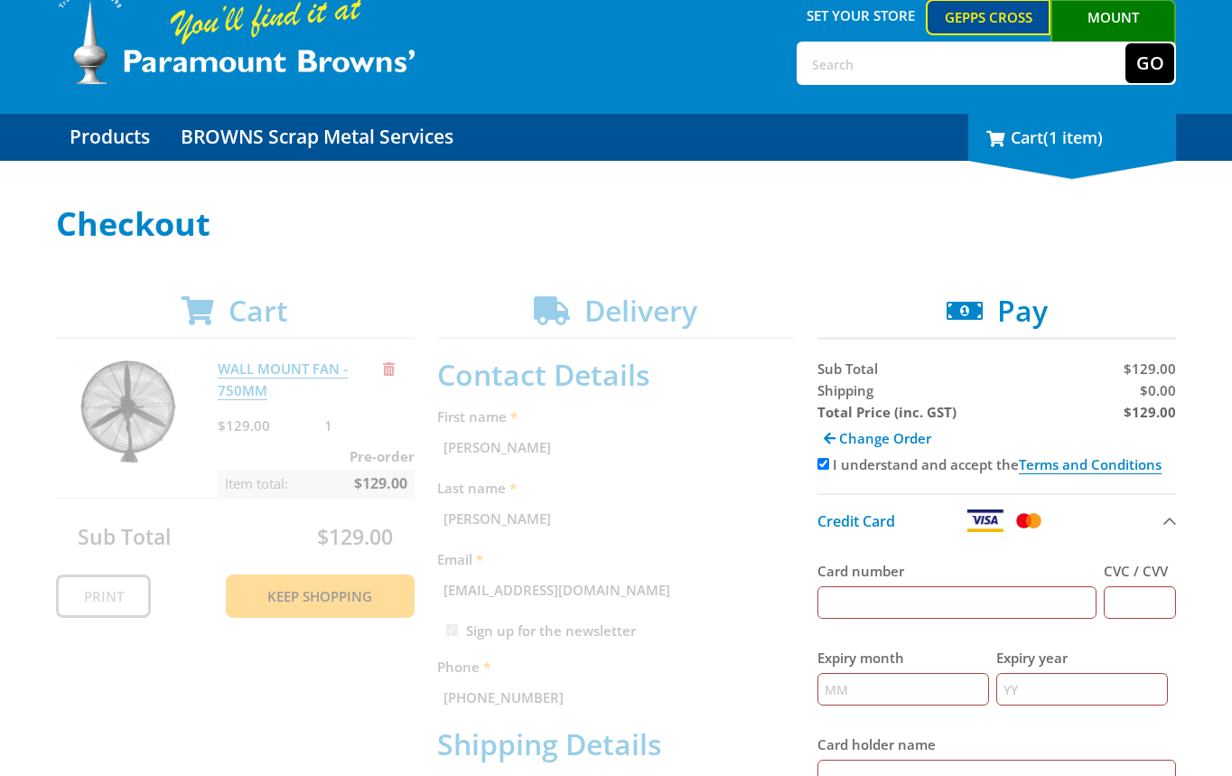
click at [1039, 156] on div "1 Cart (1 item)" at bounding box center [1072, 137] width 208 height 47
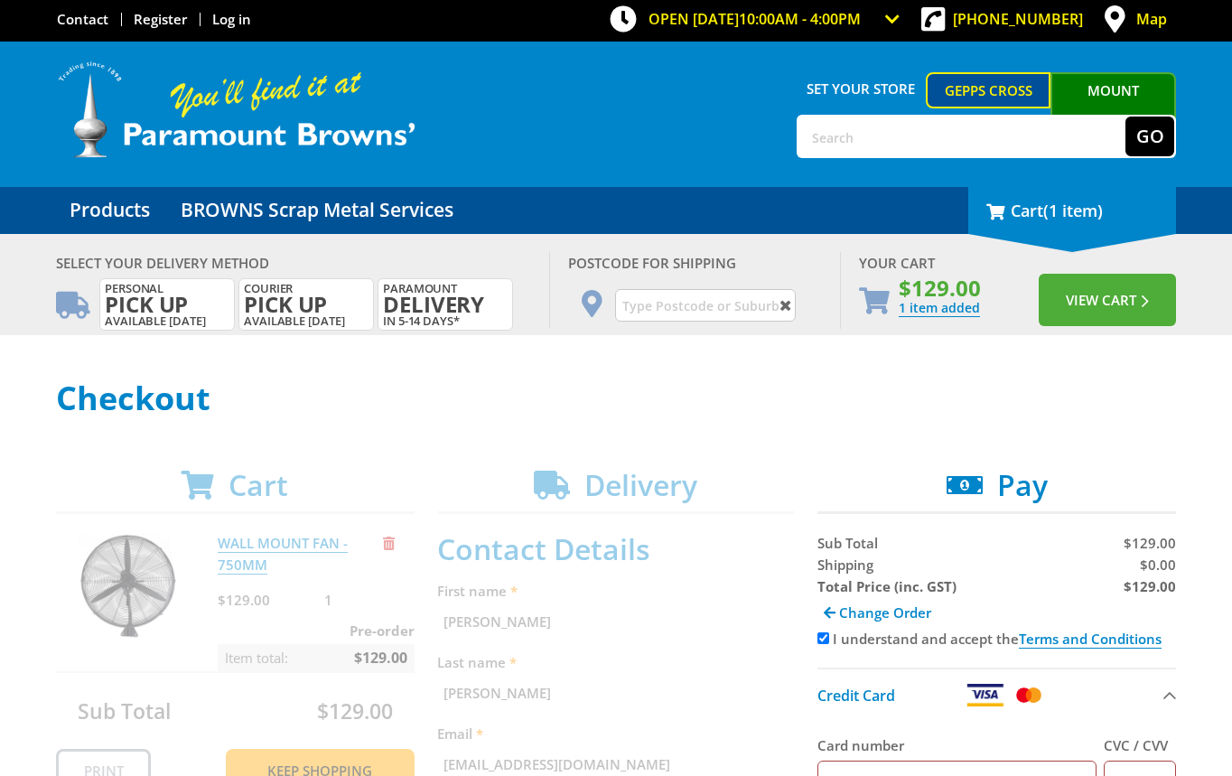
scroll to position [0, 0]
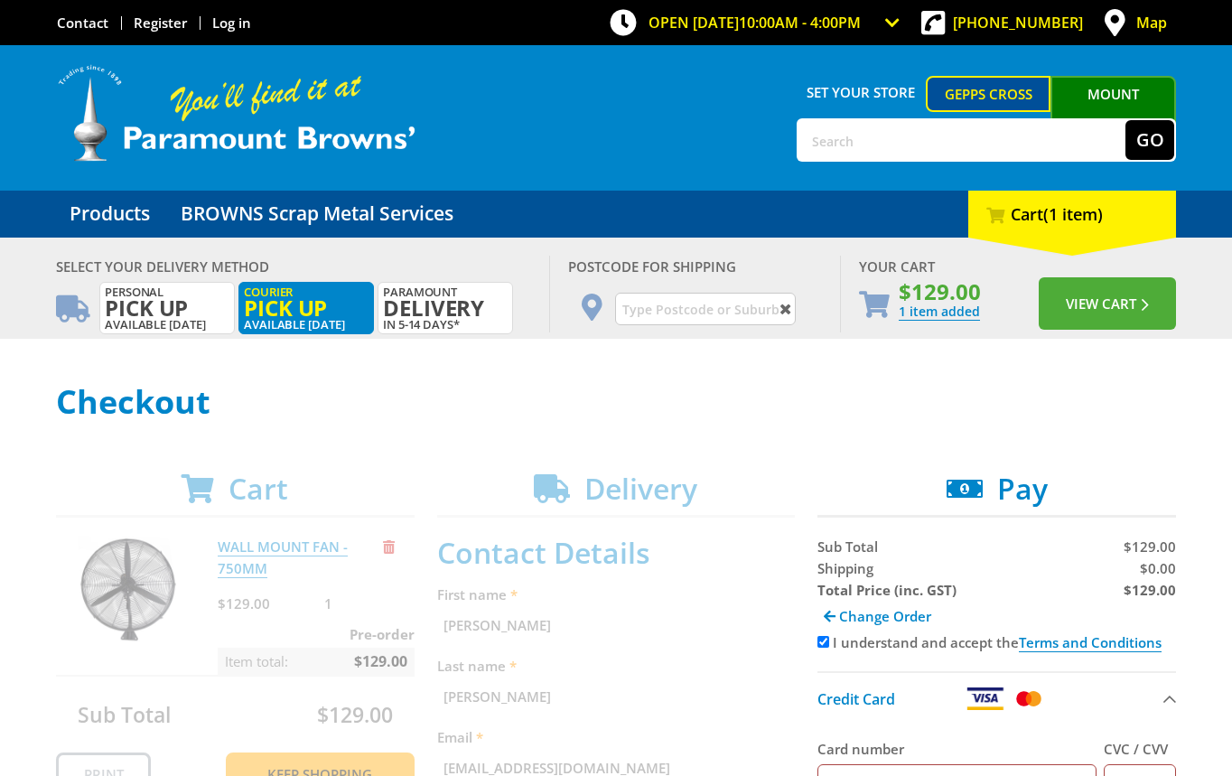
click at [321, 314] on span "Pick up" at bounding box center [306, 308] width 125 height 20
click at [304, 325] on label "Courier Pick up Available in 5 days" at bounding box center [305, 308] width 135 height 52
radio input "true"
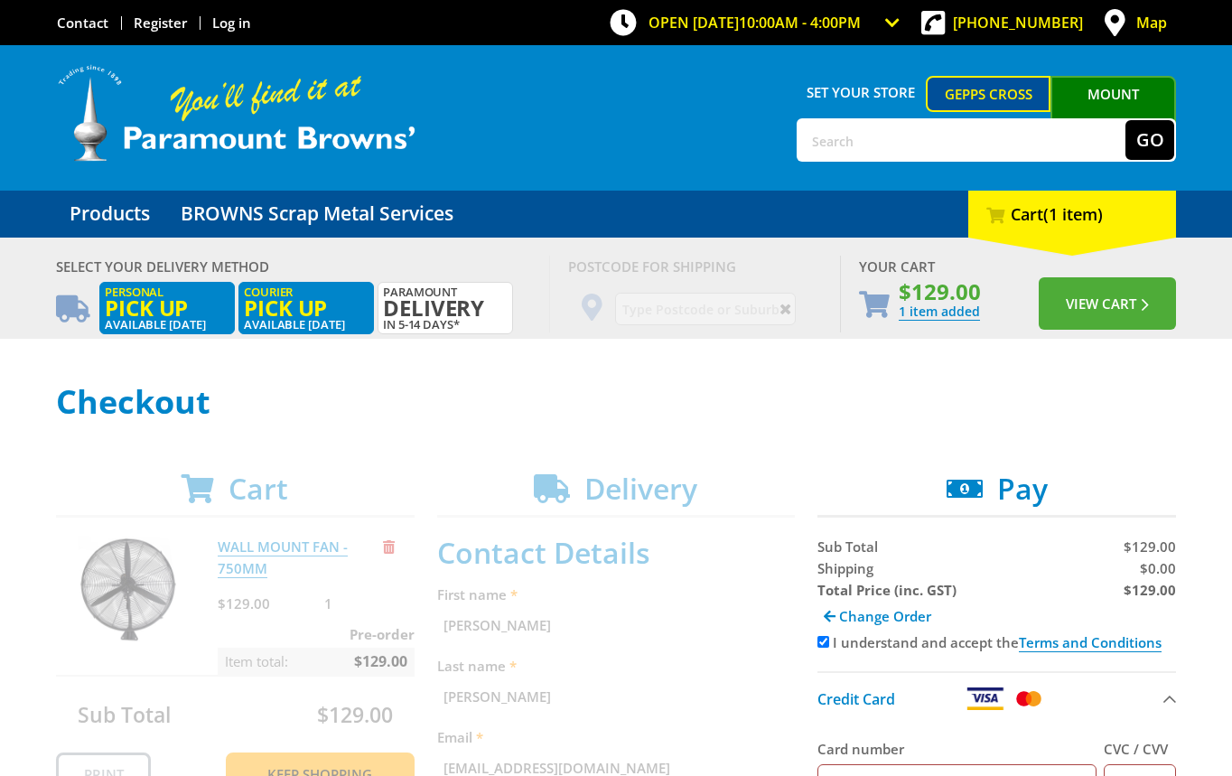
click at [114, 308] on span "Pick up" at bounding box center [167, 308] width 125 height 20
radio input "true"
click at [120, 306] on span "Pick up" at bounding box center [167, 308] width 125 height 20
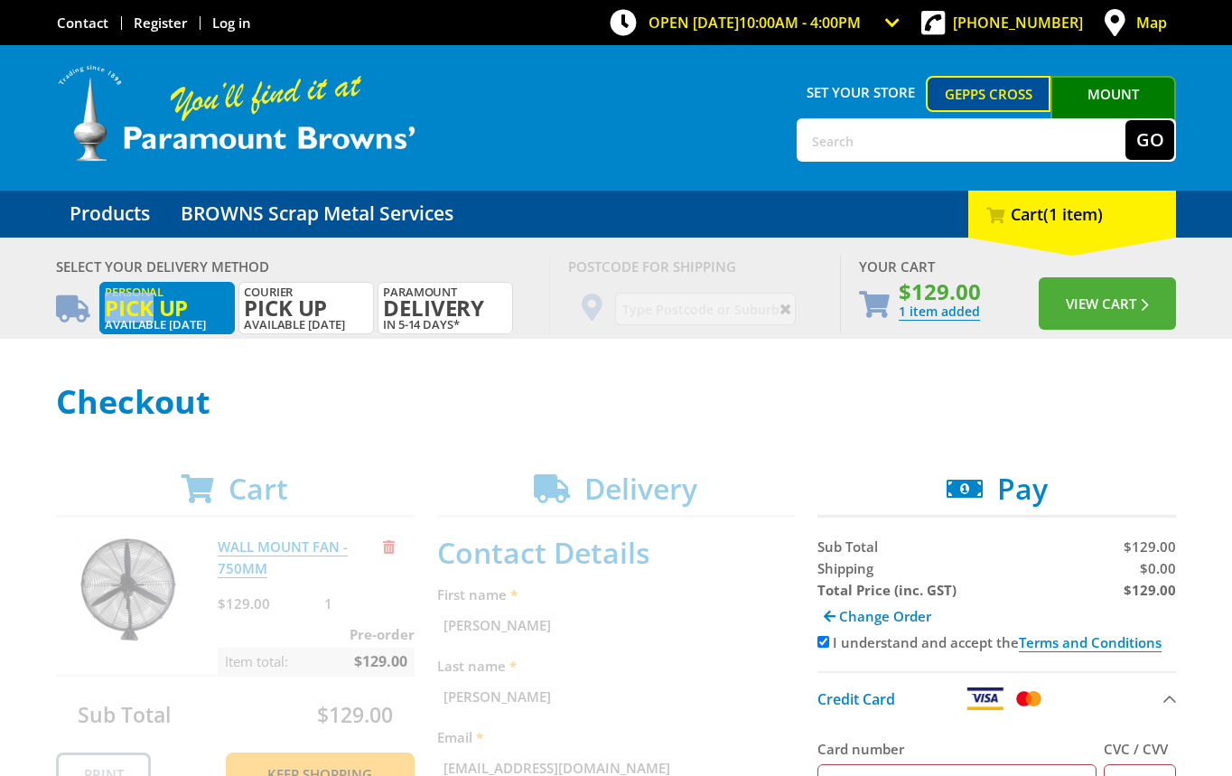
click at [120, 305] on span "Pick up" at bounding box center [167, 308] width 125 height 20
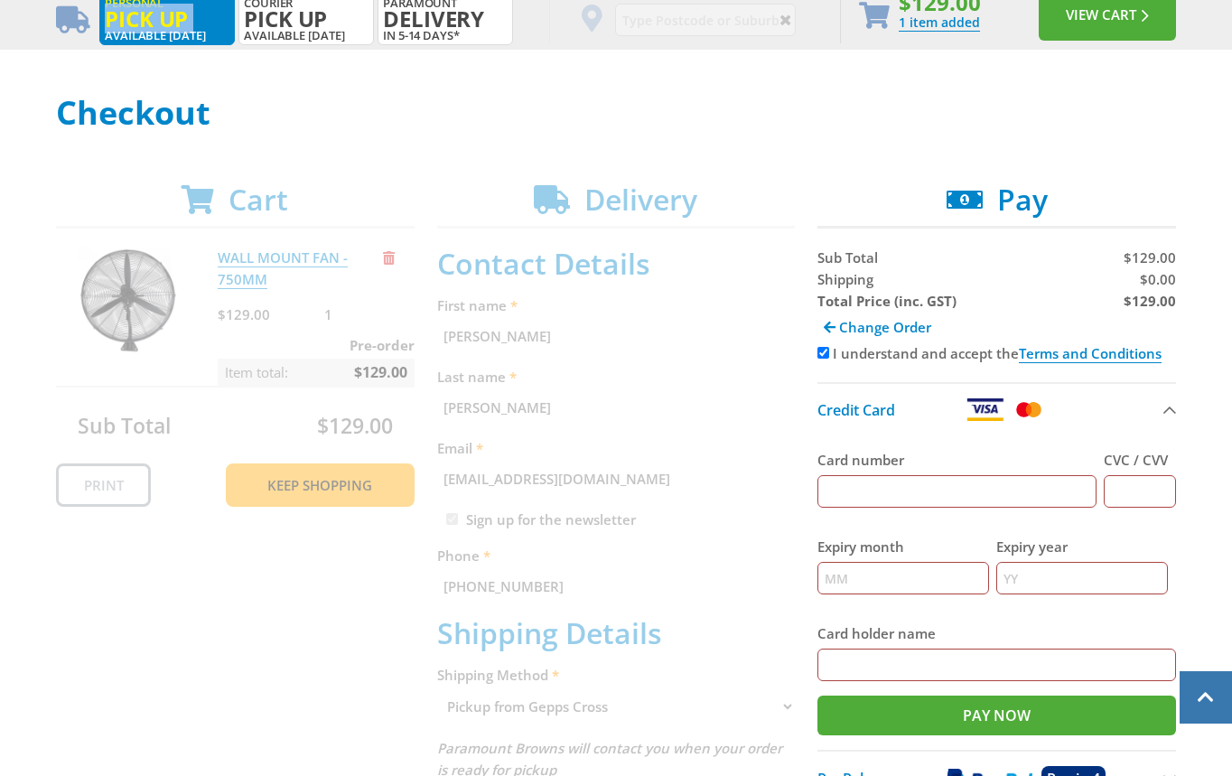
scroll to position [65, 0]
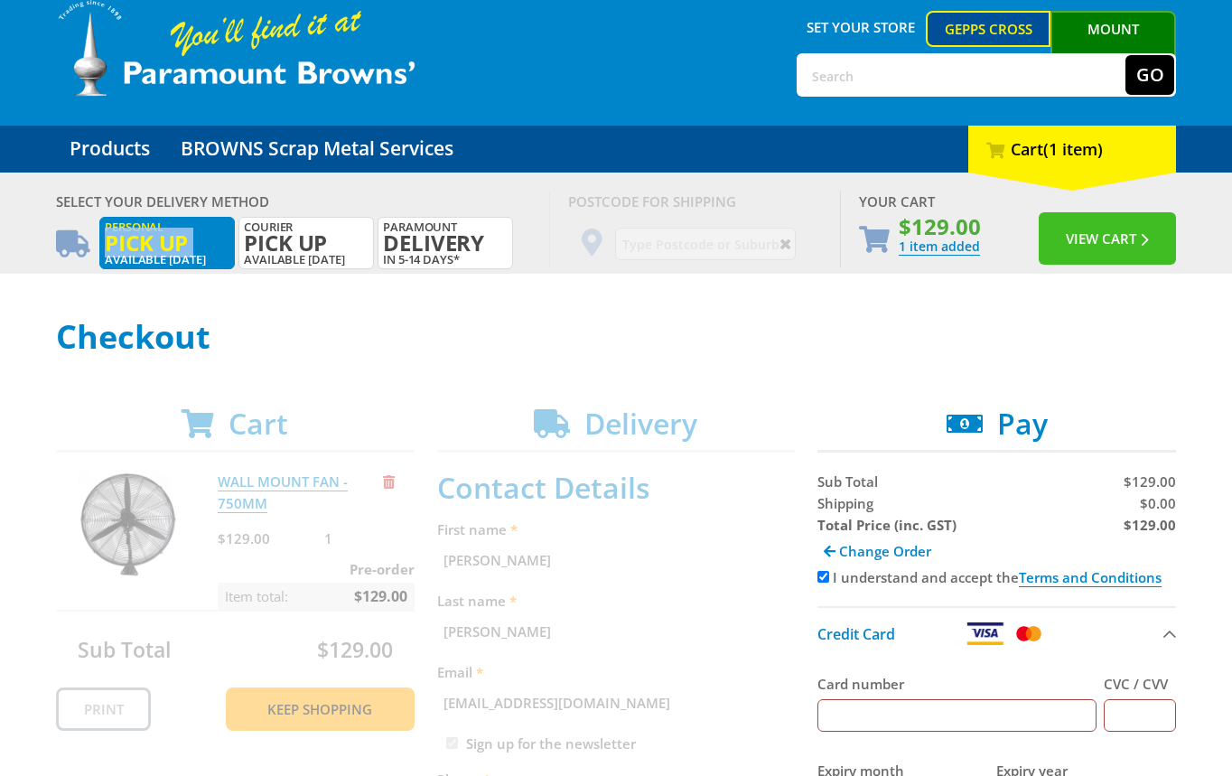
click at [1098, 254] on button "View Cart" at bounding box center [1106, 238] width 137 height 52
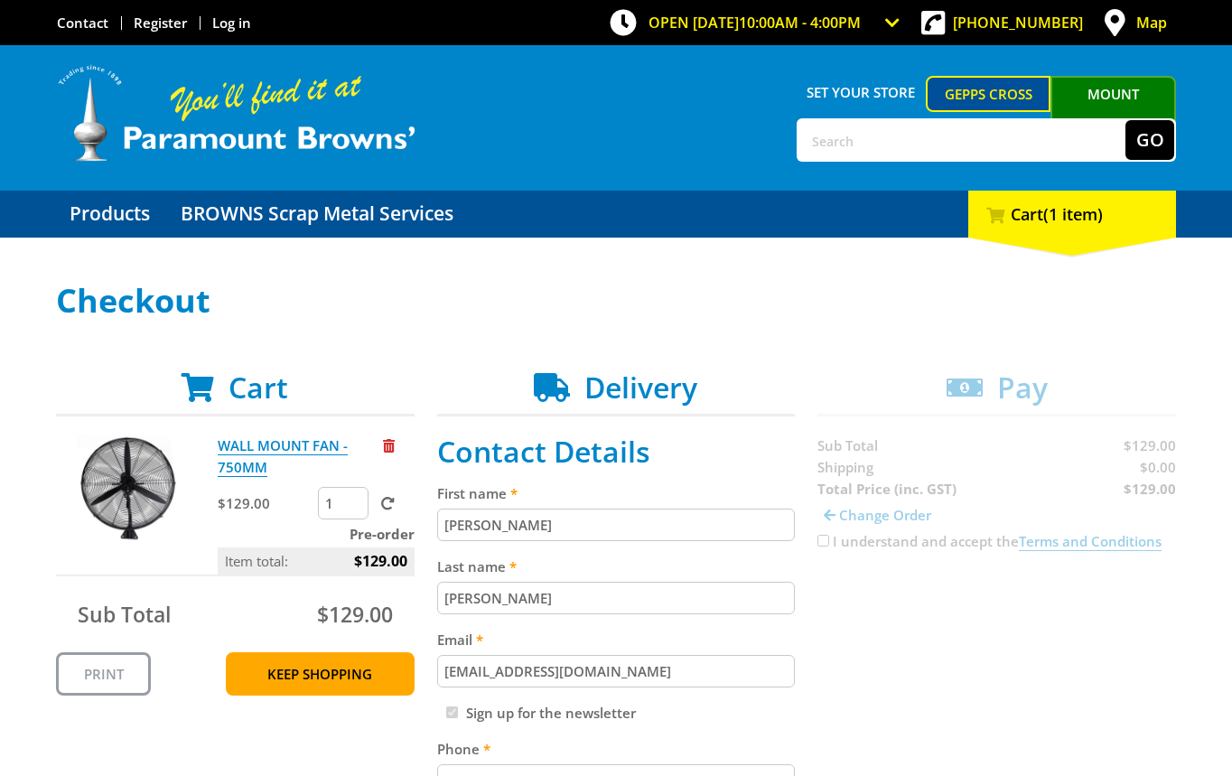
click at [696, 347] on p at bounding box center [616, 343] width 1120 height 22
click at [965, 218] on div "Products BROWNS Scrap Metal Services 1 Cart (1 item)" at bounding box center [616, 214] width 1120 height 47
click at [1015, 220] on div "1 Cart (1 item)" at bounding box center [1072, 214] width 208 height 47
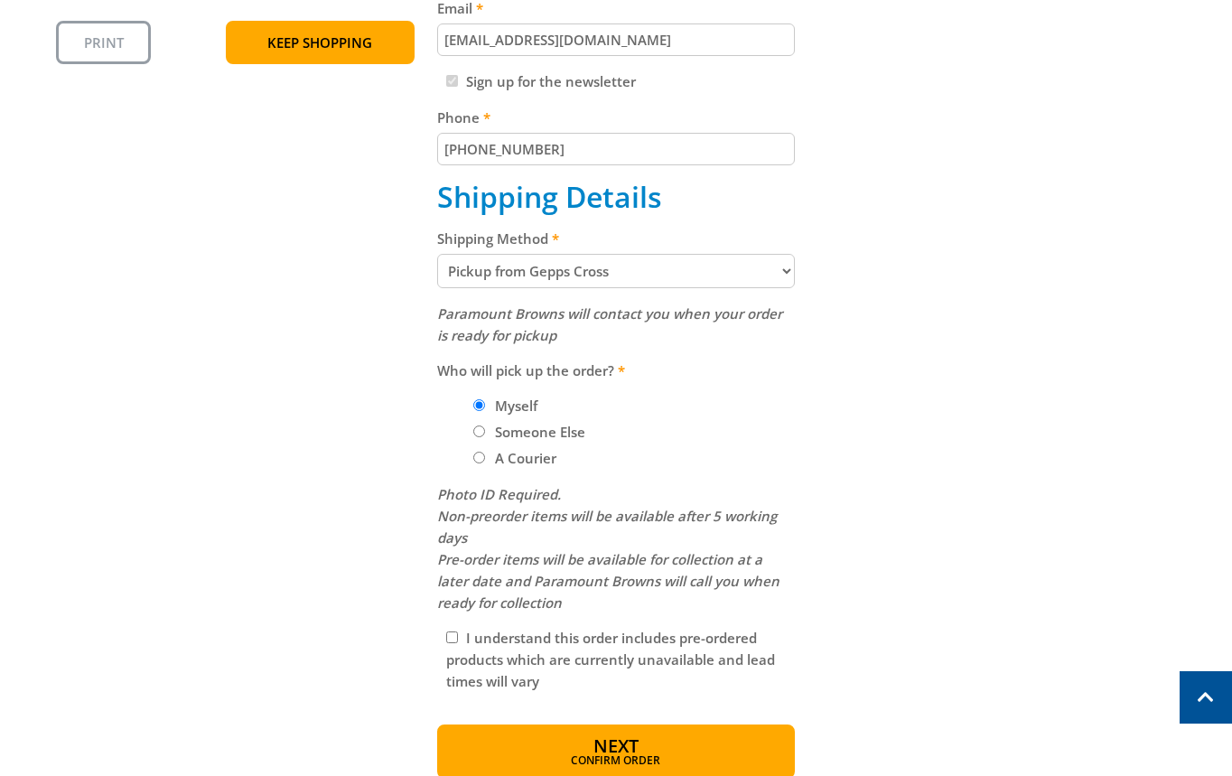
scroll to position [734, 0]
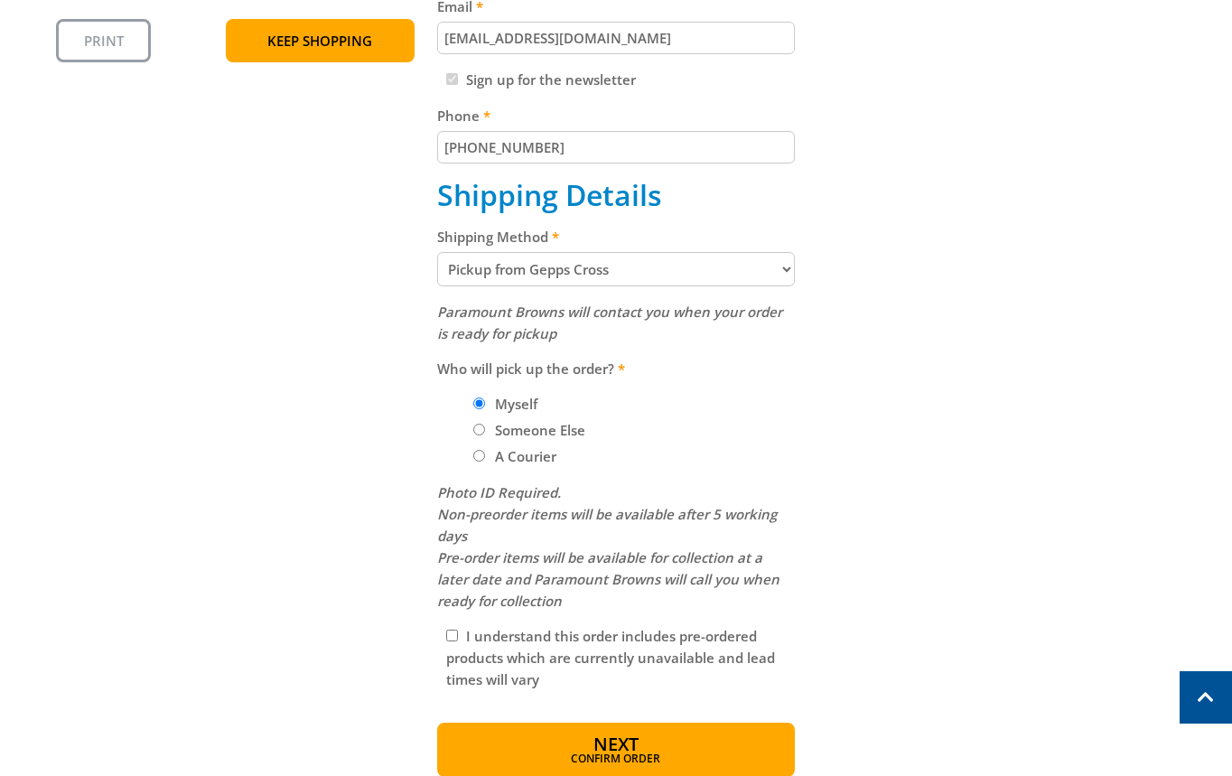
click at [937, 437] on div "Cart WALL MOUNT FAN - 750MM $129.00 1 Pre-order Item total: $129.00 Sub Total $…" at bounding box center [616, 256] width 1120 height 1039
click at [870, 501] on div "Cart WALL MOUNT FAN - 750MM $129.00 1 Pre-order Item total: $129.00 Sub Total $…" at bounding box center [616, 256] width 1120 height 1039
click at [999, 431] on div "Cart WALL MOUNT FAN - 750MM $129.00 1 Pre-order Item total: $129.00 Sub Total $…" at bounding box center [616, 256] width 1120 height 1039
click at [1130, 190] on div "Cart WALL MOUNT FAN - 750MM $129.00 1 Pre-order Item total: $129.00 Sub Total $…" at bounding box center [616, 256] width 1120 height 1039
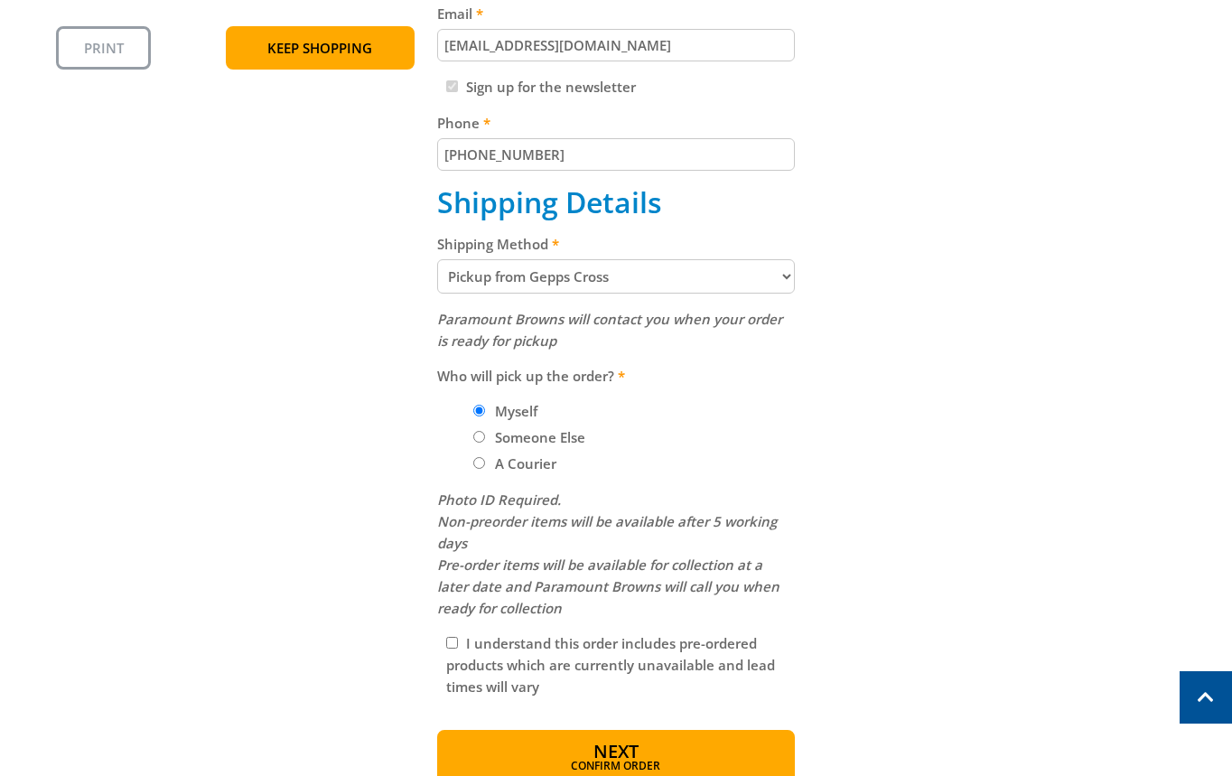
scroll to position [725, 0]
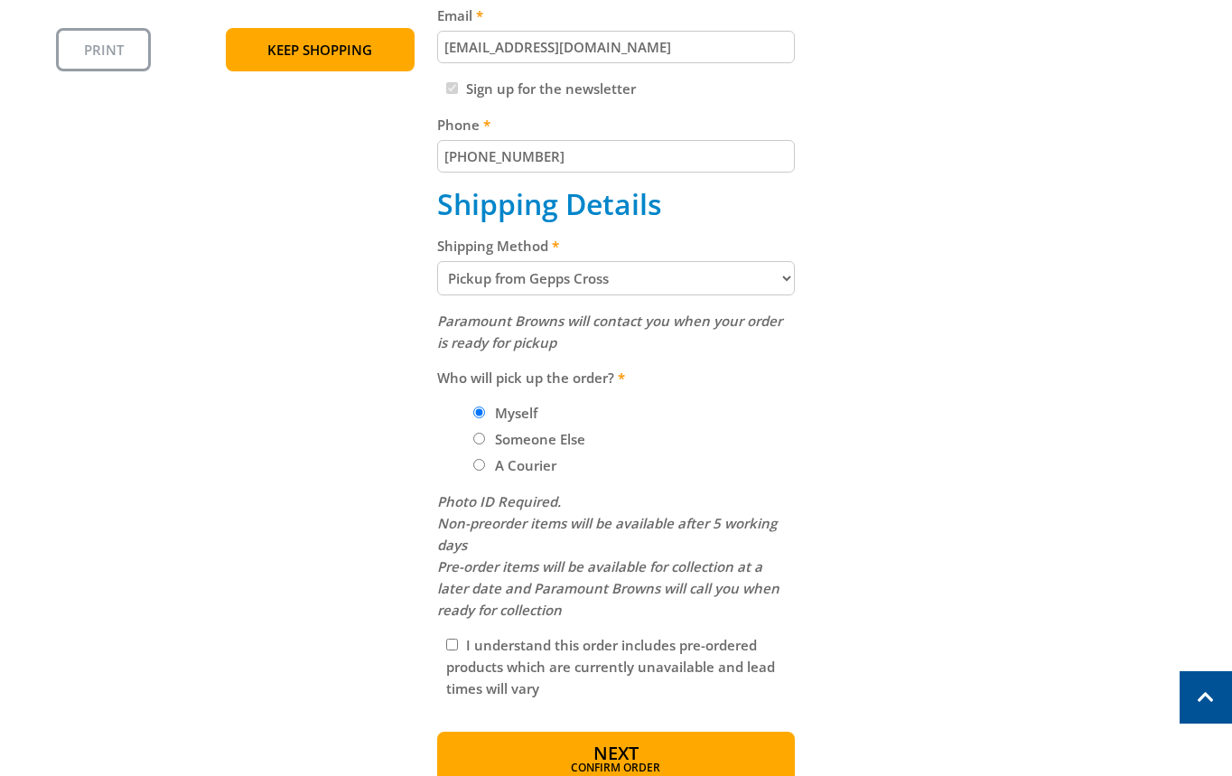
click at [617, 278] on select "Pickup from Gepps Cross Delivery" at bounding box center [616, 278] width 358 height 34
select select "Delivery"
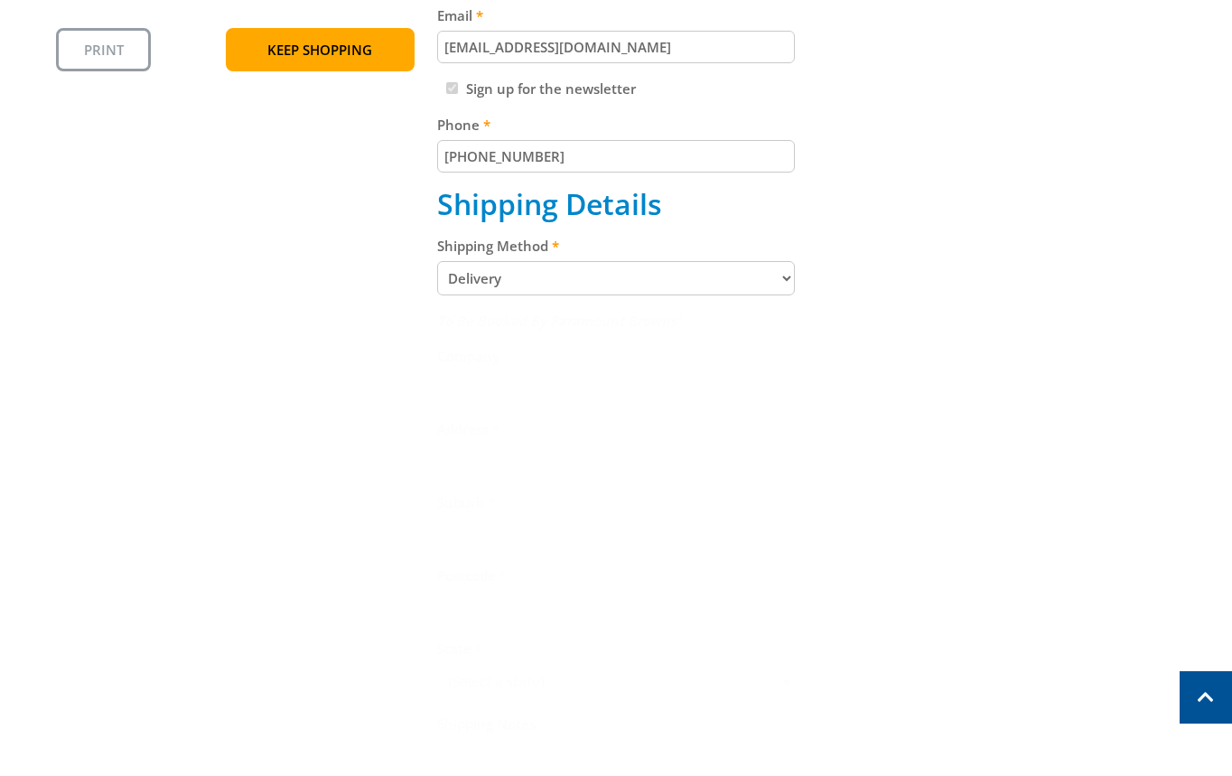
drag, startPoint x: 1061, startPoint y: 345, endPoint x: 1049, endPoint y: 337, distance: 14.3
click at [1060, 345] on div "Cart WALL MOUNT FAN - 750MM $129.00 1 Pre-order Item total: $129.00 Sub Total $…" at bounding box center [616, 372] width 1120 height 1252
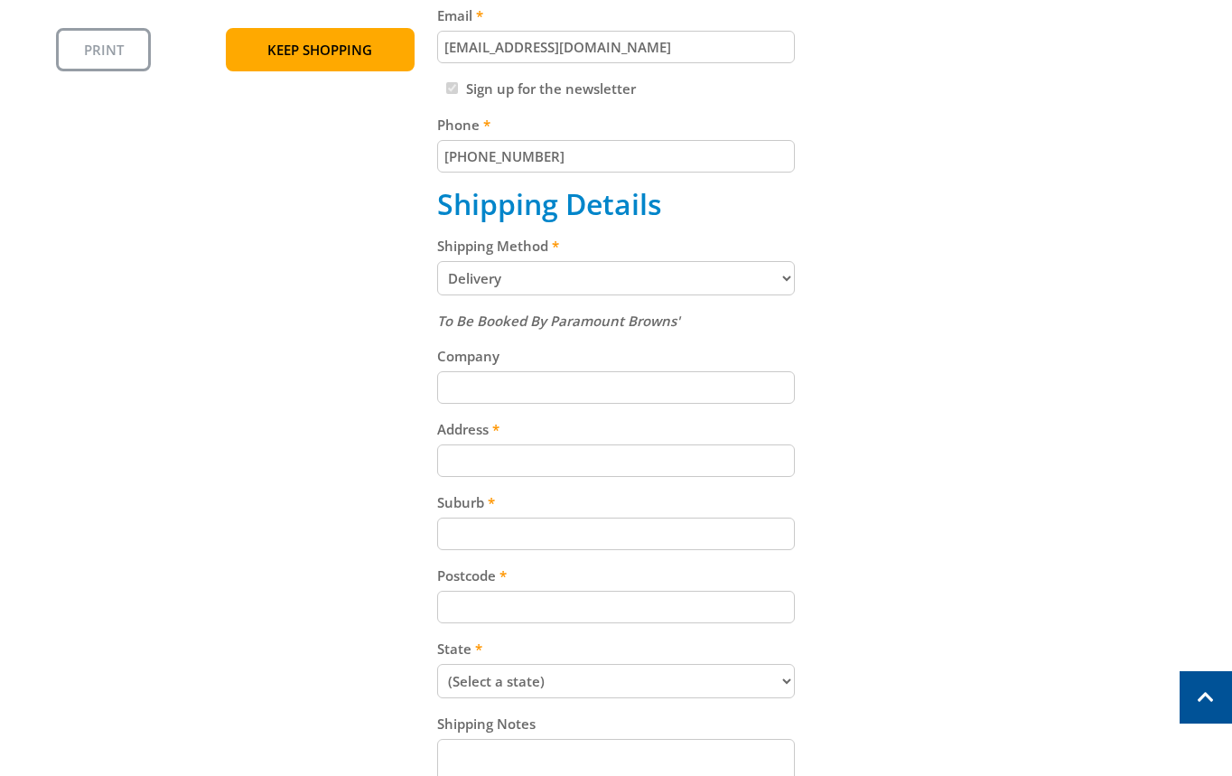
click at [1006, 357] on div "Cart WALL MOUNT FAN - 750MM $129.00 1 Pre-order Item total: $129.00 Sub Total $…" at bounding box center [616, 372] width 1120 height 1252
click at [1099, 327] on div "Cart WALL MOUNT FAN - 750MM $129.00 1 Pre-order Item total: $129.00 Sub Total $…" at bounding box center [616, 372] width 1120 height 1252
drag, startPoint x: 1087, startPoint y: 408, endPoint x: 1206, endPoint y: 431, distance: 121.3
click at [1092, 408] on div "Cart WALL MOUNT FAN - 750MM $129.00 1 Pre-order Item total: $129.00 Sub Total $…" at bounding box center [616, 372] width 1120 height 1252
paste input "[STREET_ADDRESS]"
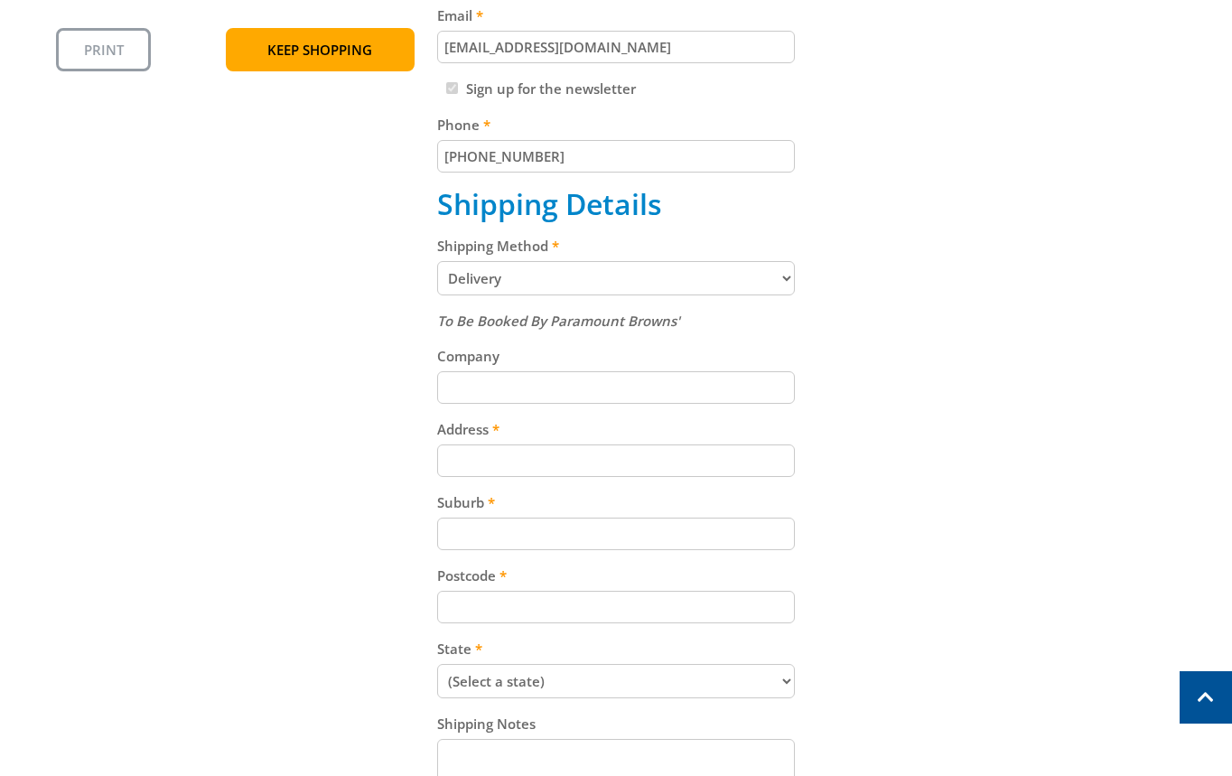
click at [578, 458] on input "Address" at bounding box center [616, 460] width 358 height 33
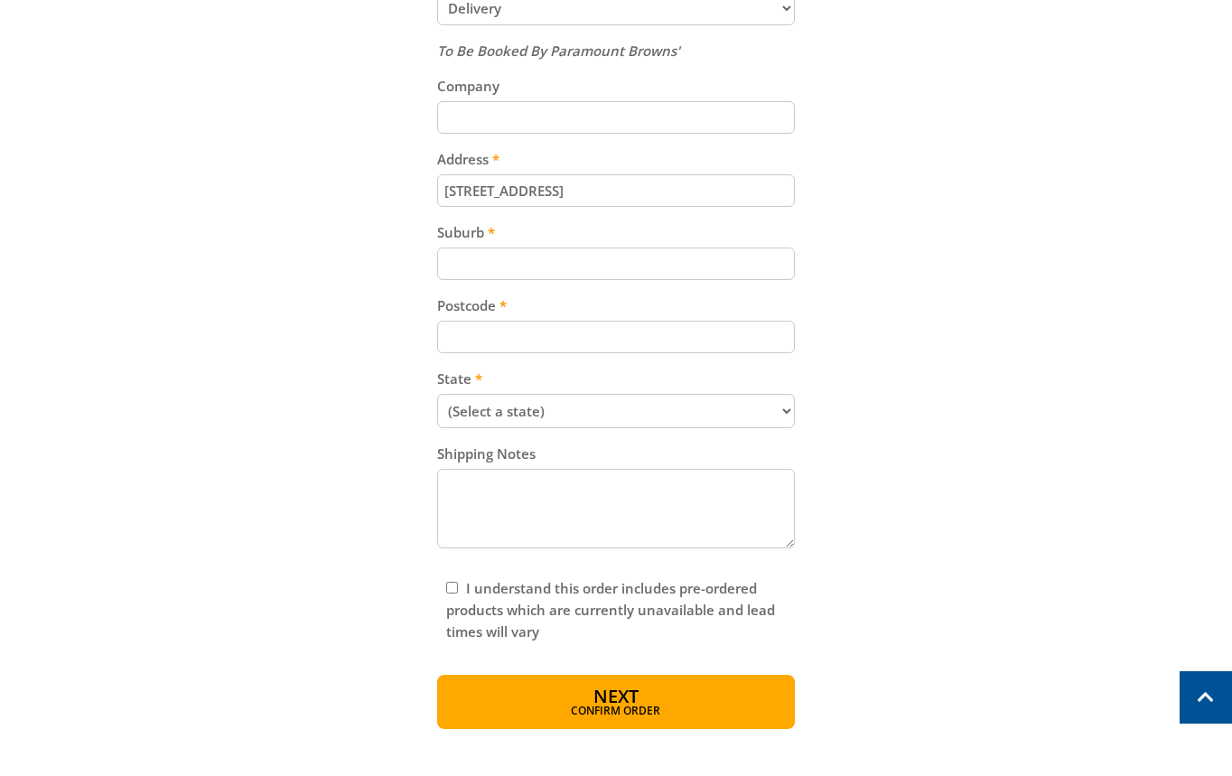
type input "[STREET_ADDRESS]"
click at [1006, 429] on div "Cart WALL MOUNT FAN - 750MM $129.00 1 Pre-order Item total: $129.00 Sub Total $…" at bounding box center [616, 102] width 1120 height 1252
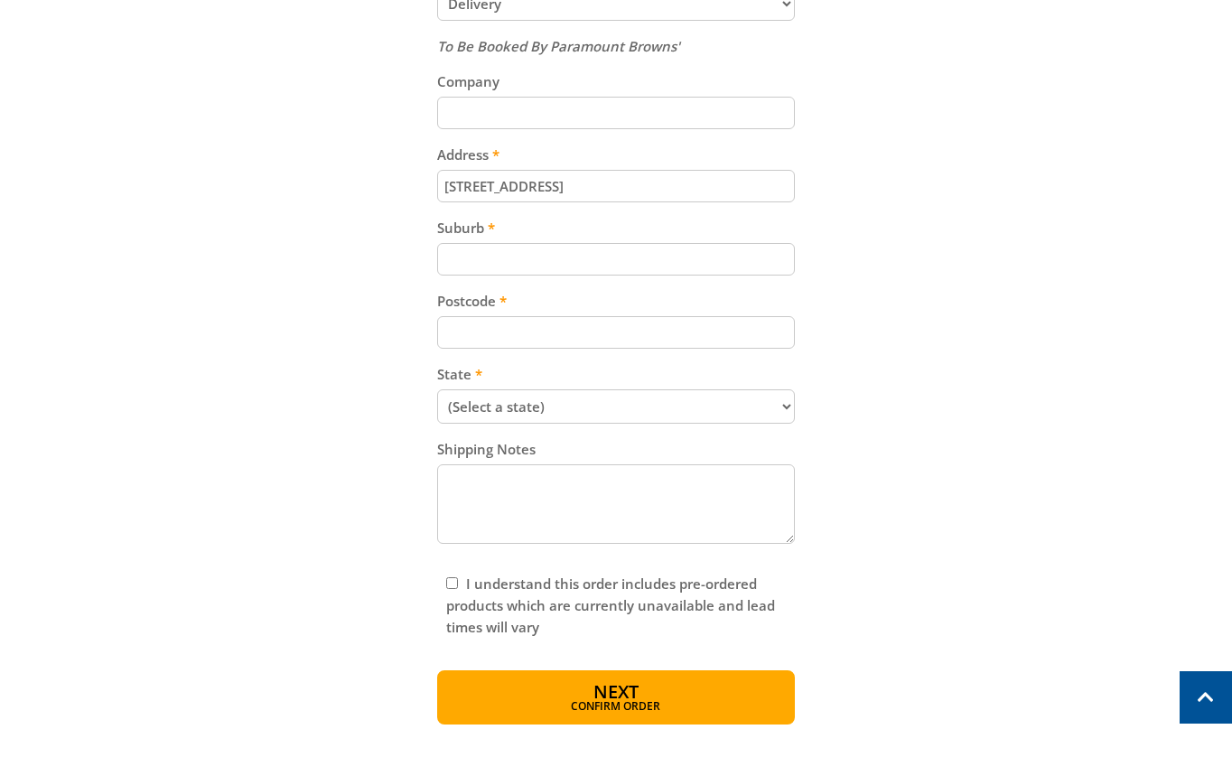
click at [567, 280] on div "To Be Booked By Paramount Browns' Company Address [STREET_ADDRESS] Suburb Postc…" at bounding box center [616, 292] width 358 height 514
paste input "Gepps Cross"
type input "Gepps Cross"
drag, startPoint x: 1037, startPoint y: 319, endPoint x: 1224, endPoint y: 359, distance: 191.3
click at [1039, 326] on div "Cart WALL MOUNT FAN - 750MM $129.00 1 Pre-order Item total: $129.00 Sub Total $…" at bounding box center [616, 98] width 1120 height 1252
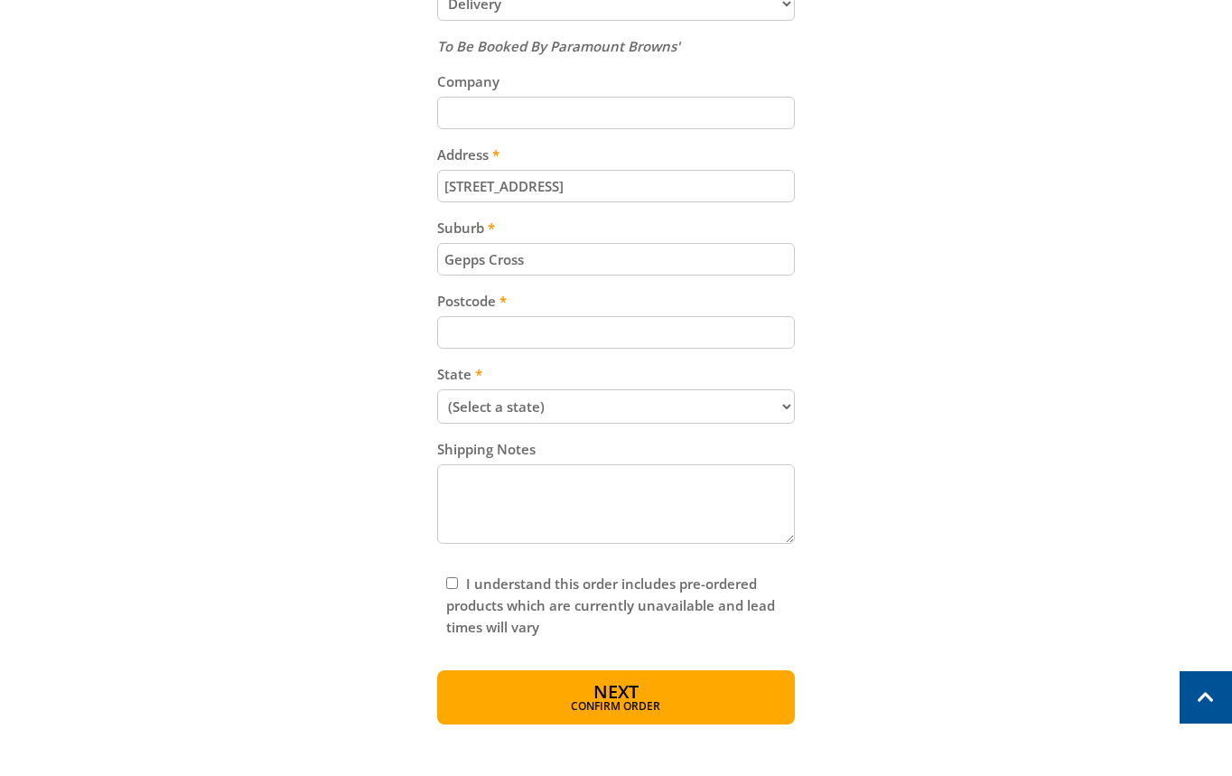
paste input "5094"
drag, startPoint x: 517, startPoint y: 320, endPoint x: 599, endPoint y: 334, distance: 82.5
click at [529, 322] on input "5094" at bounding box center [616, 332] width 358 height 33
type input "5094"
drag, startPoint x: 1009, startPoint y: 382, endPoint x: 1028, endPoint y: 408, distance: 32.9
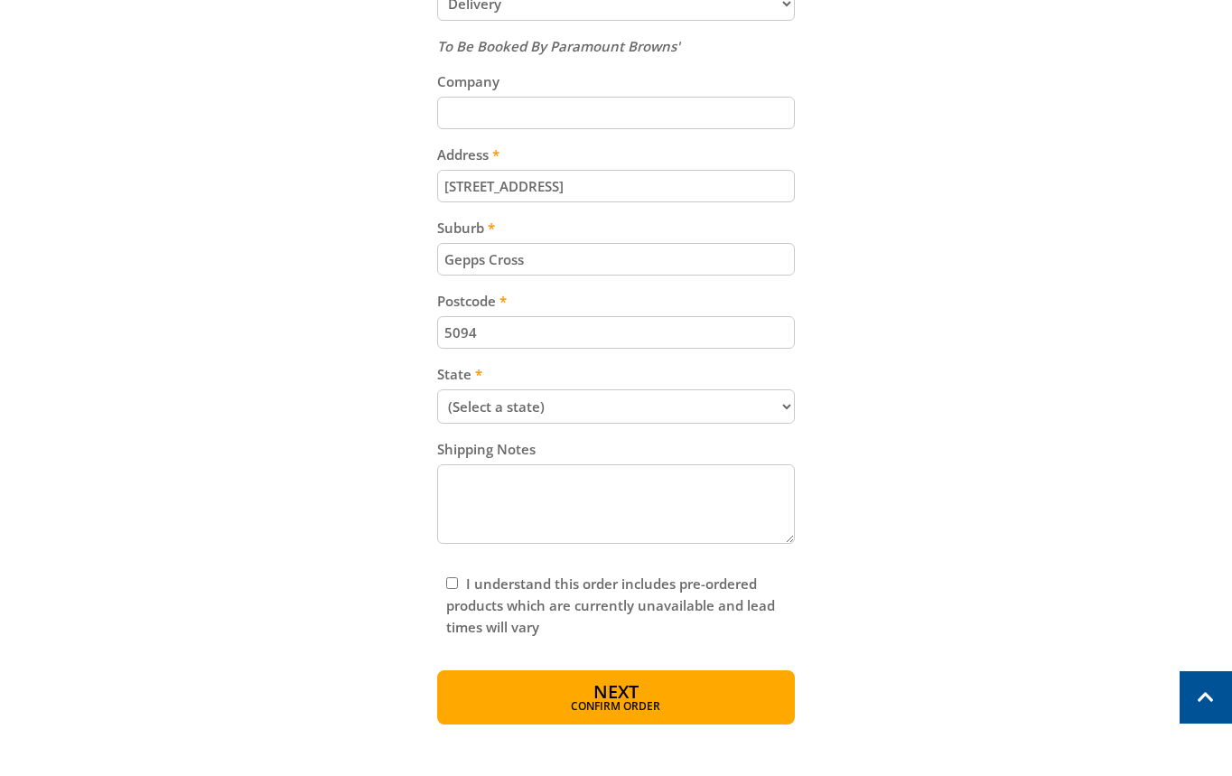
click at [1010, 389] on div "Cart WALL MOUNT FAN - 750MM $129.00 1 Pre-order Item total: $129.00 Sub Total $…" at bounding box center [616, 98] width 1120 height 1252
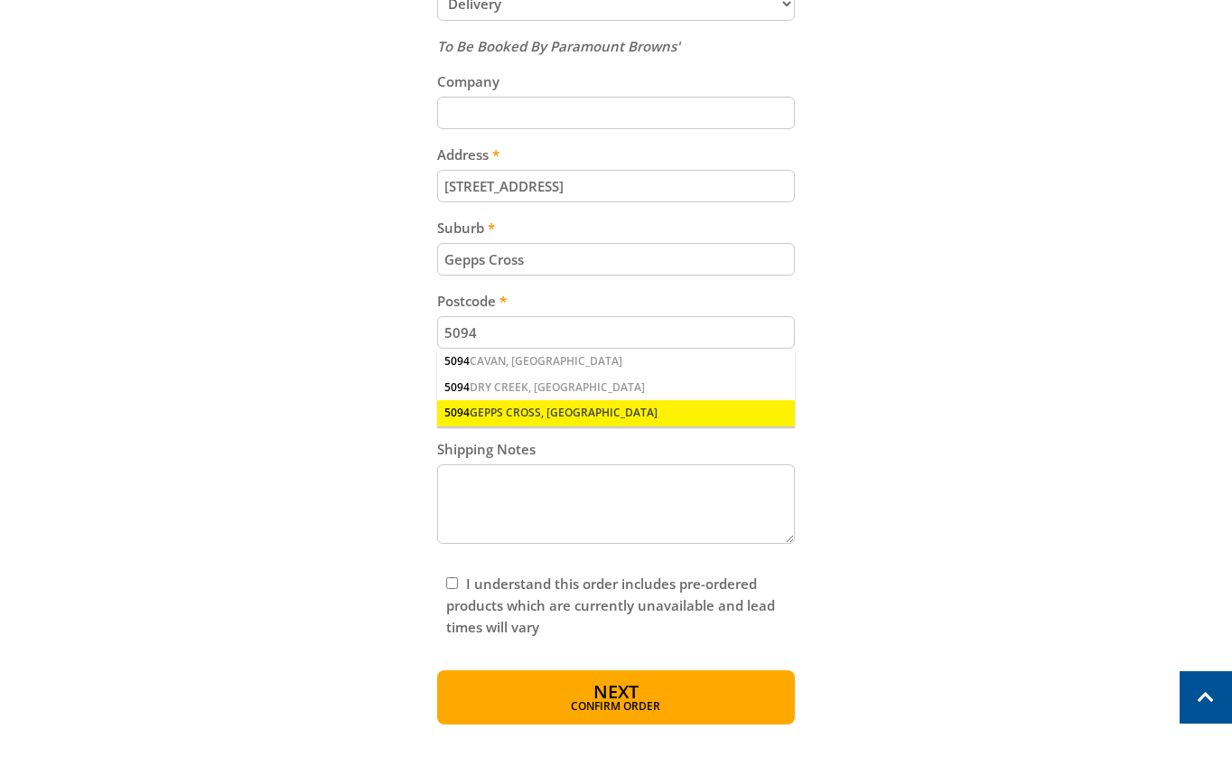
click at [603, 404] on div "5094 GEPPS CROSS, [GEOGRAPHIC_DATA]" at bounding box center [616, 412] width 358 height 25
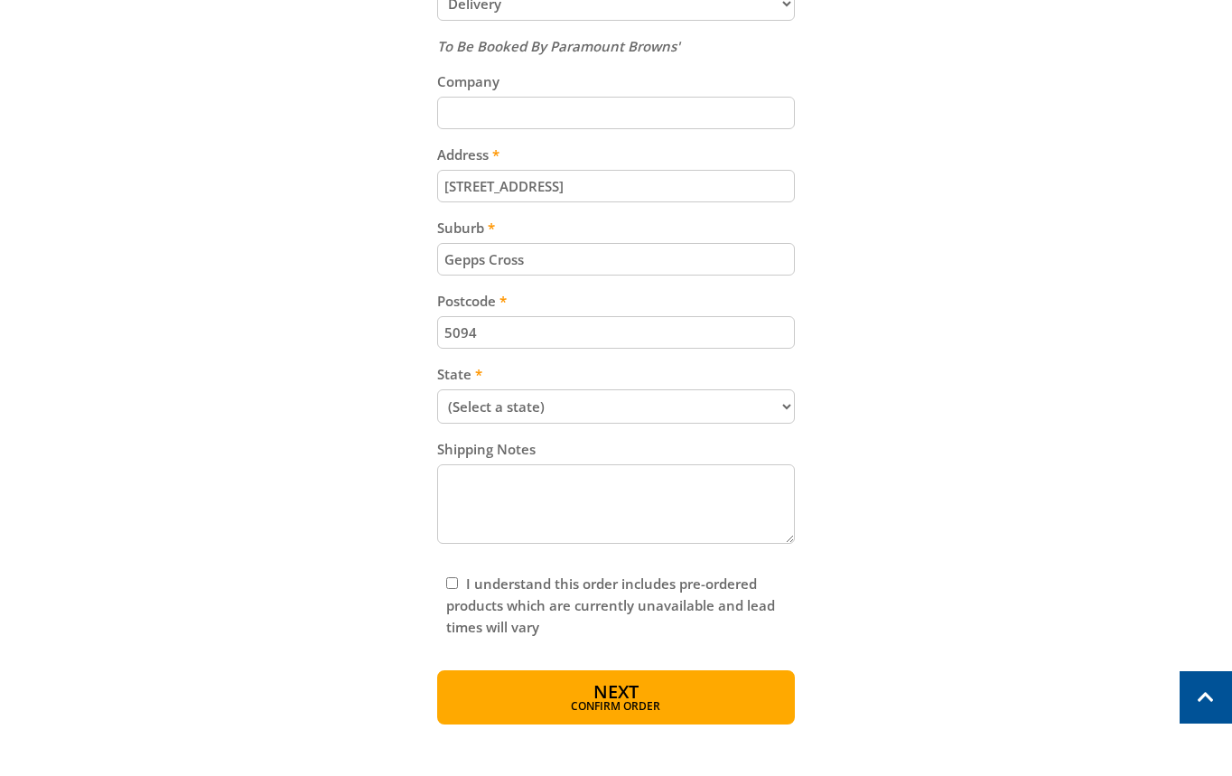
click at [897, 409] on div "Cart WALL MOUNT FAN - 750MM $129.00 1 Pre-order Item total: $129.00 Sub Total $…" at bounding box center [616, 98] width 1120 height 1252
click at [788, 401] on select "(Select a state) [GEOGRAPHIC_DATA] [GEOGRAPHIC_DATA] [GEOGRAPHIC_DATA] [GEOGRAP…" at bounding box center [616, 406] width 358 height 34
select select "SA"
click at [437, 389] on select "(Select a state) [GEOGRAPHIC_DATA] [GEOGRAPHIC_DATA] [GEOGRAPHIC_DATA] [GEOGRAP…" at bounding box center [616, 406] width 358 height 34
click at [941, 473] on div "Cart WALL MOUNT FAN - 750MM $129.00 1 Pre-order Item total: $129.00 Sub Total $…" at bounding box center [616, 98] width 1120 height 1252
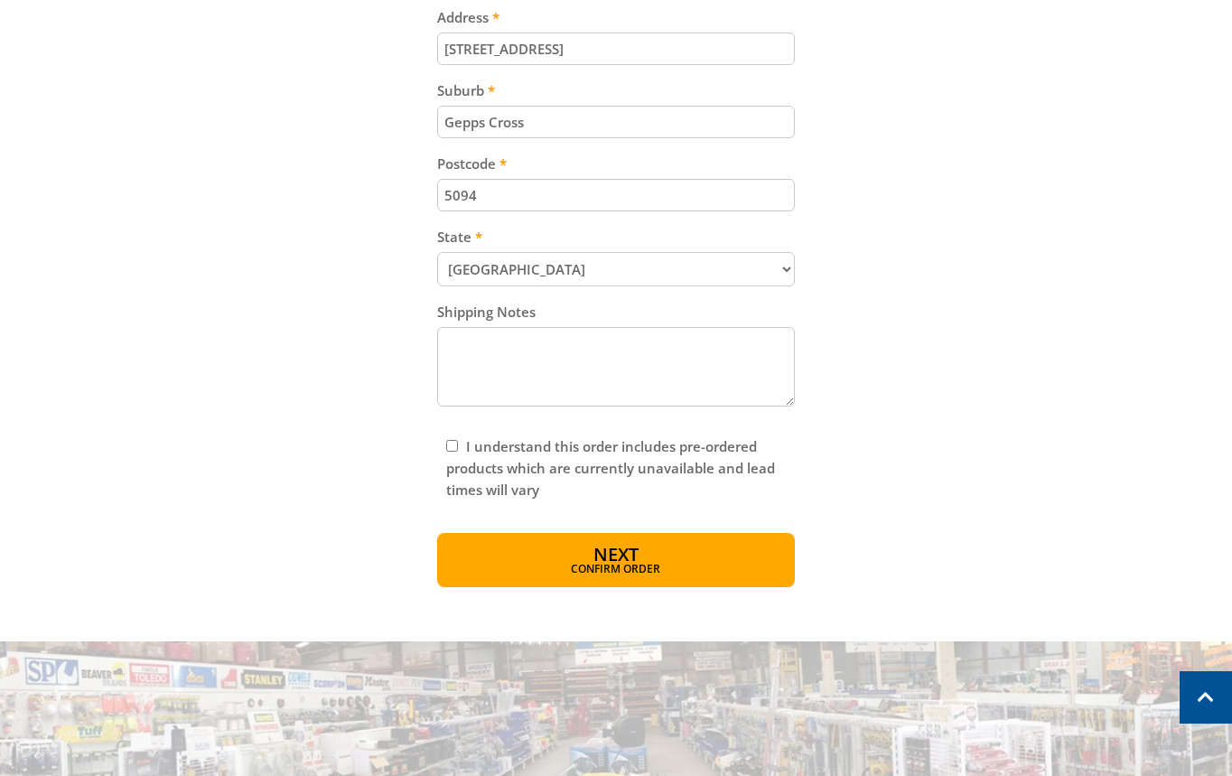
scroll to position [1192, 0]
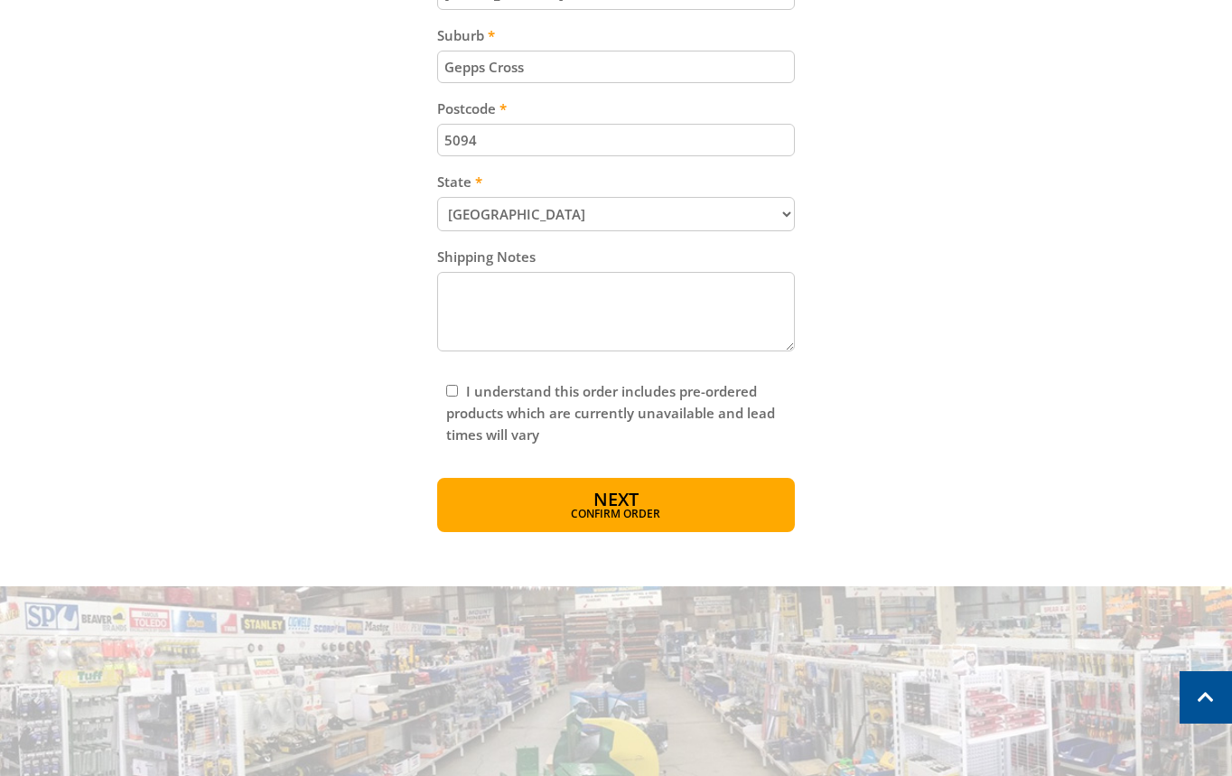
click at [640, 539] on div "OPEN [DATE] 10:00am - 4:00pm Trading Hours Hardware & Machinery Sun 10:00am - 4…" at bounding box center [616, 56] width 1232 height 2497
click at [642, 517] on span "Confirm order" at bounding box center [616, 515] width 281 height 11
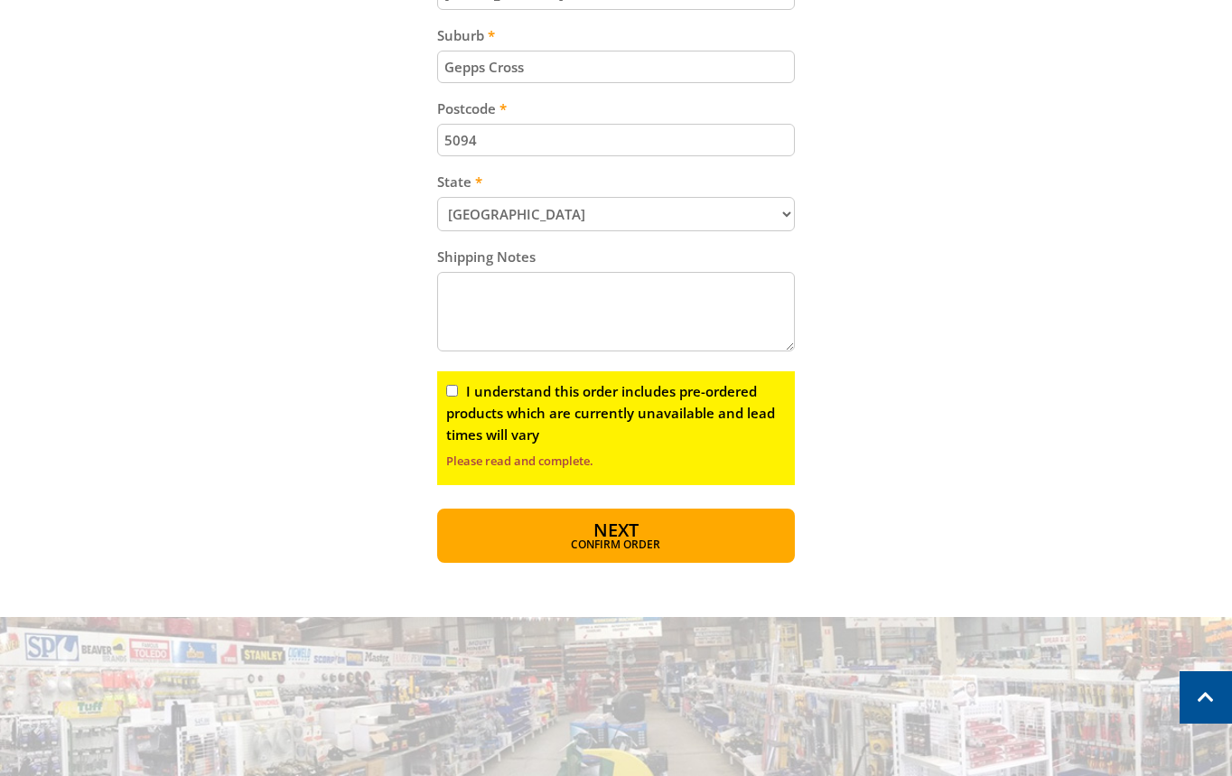
click at [447, 387] on input "I understand this order includes pre-ordered products which are currently unava…" at bounding box center [452, 391] width 12 height 12
checkbox input "true"
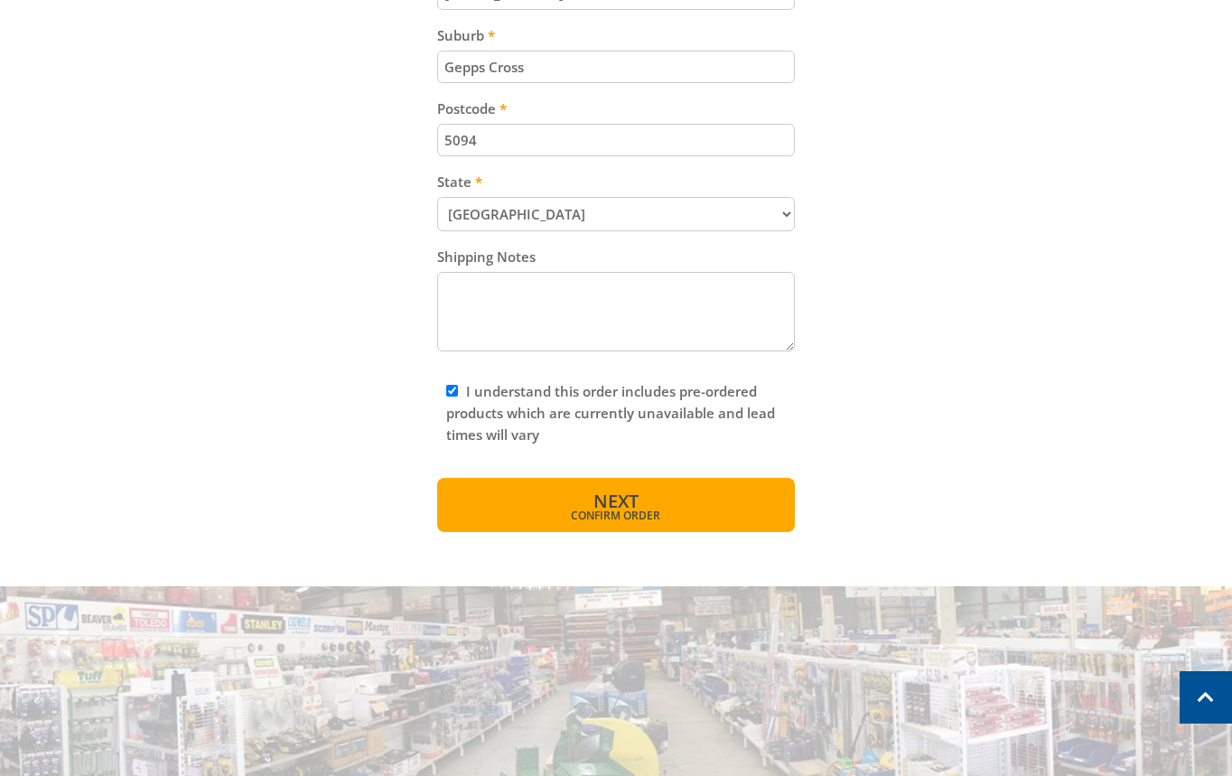
click at [641, 503] on button "Next Confirm order" at bounding box center [616, 505] width 358 height 54
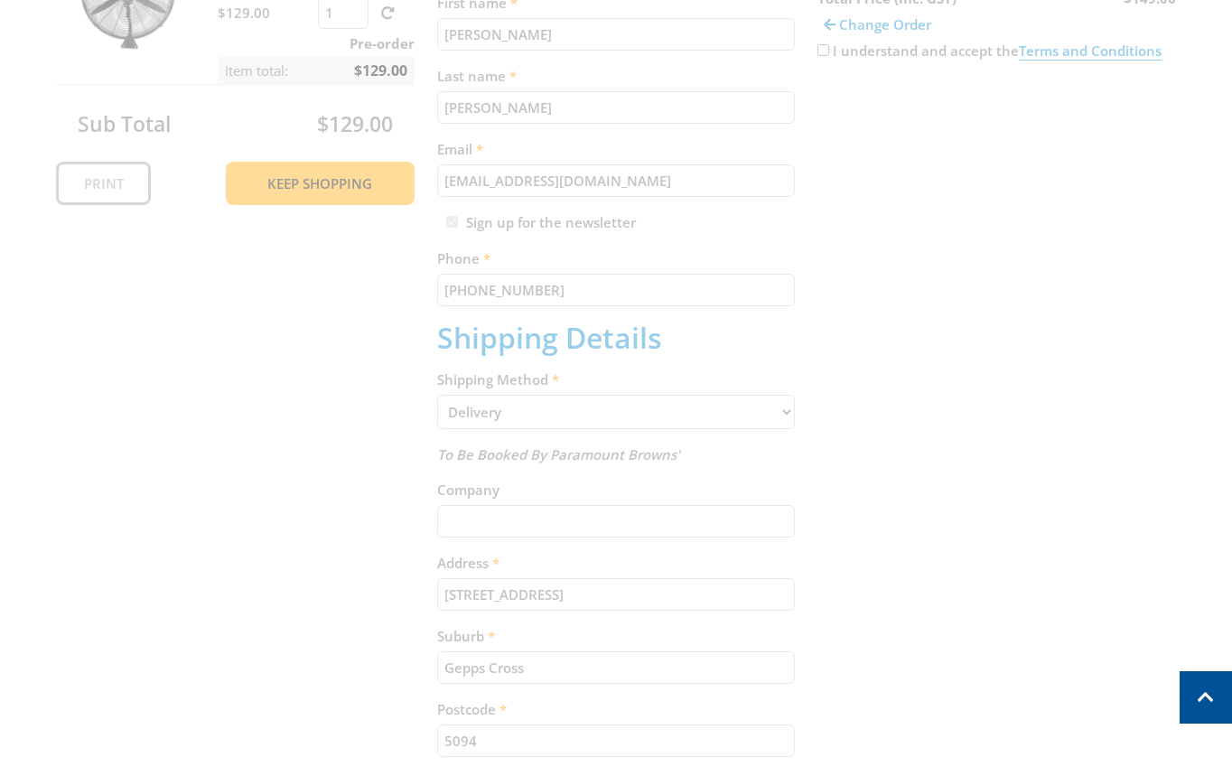
scroll to position [303, 0]
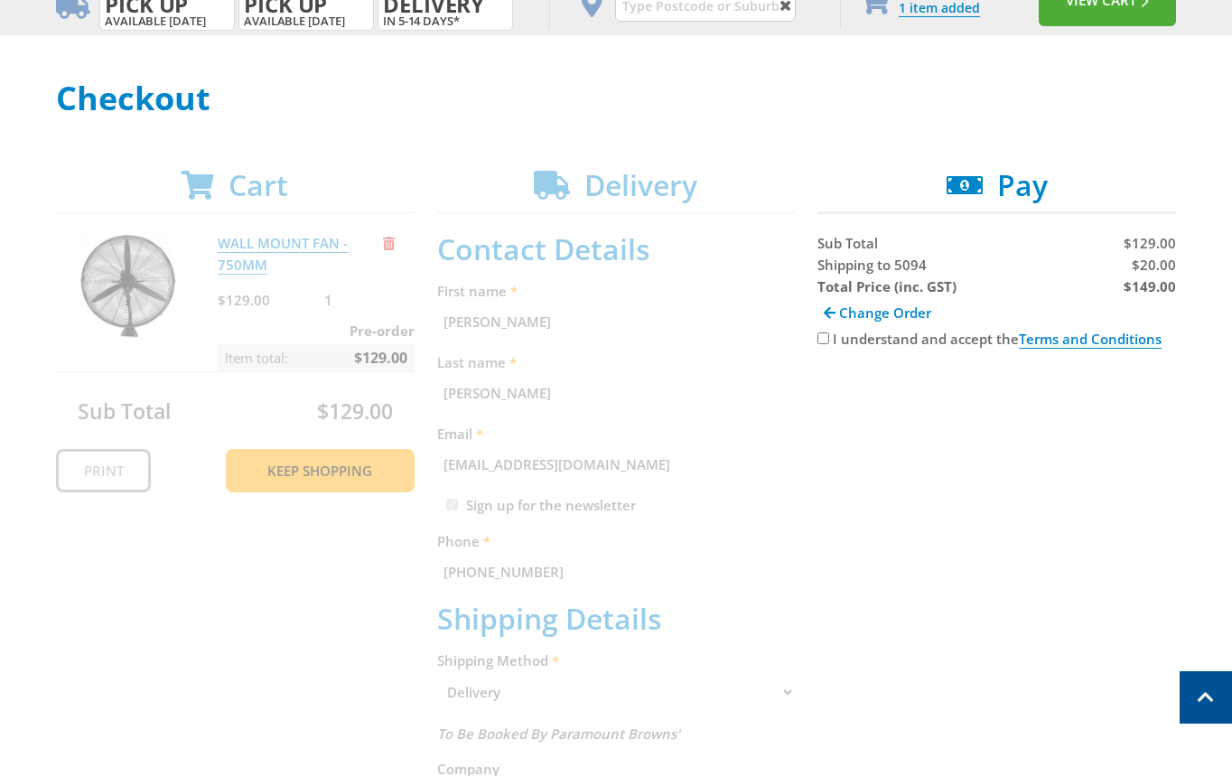
click at [824, 339] on input "I understand and accept the Terms and Conditions" at bounding box center [823, 338] width 12 height 12
checkbox input "true"
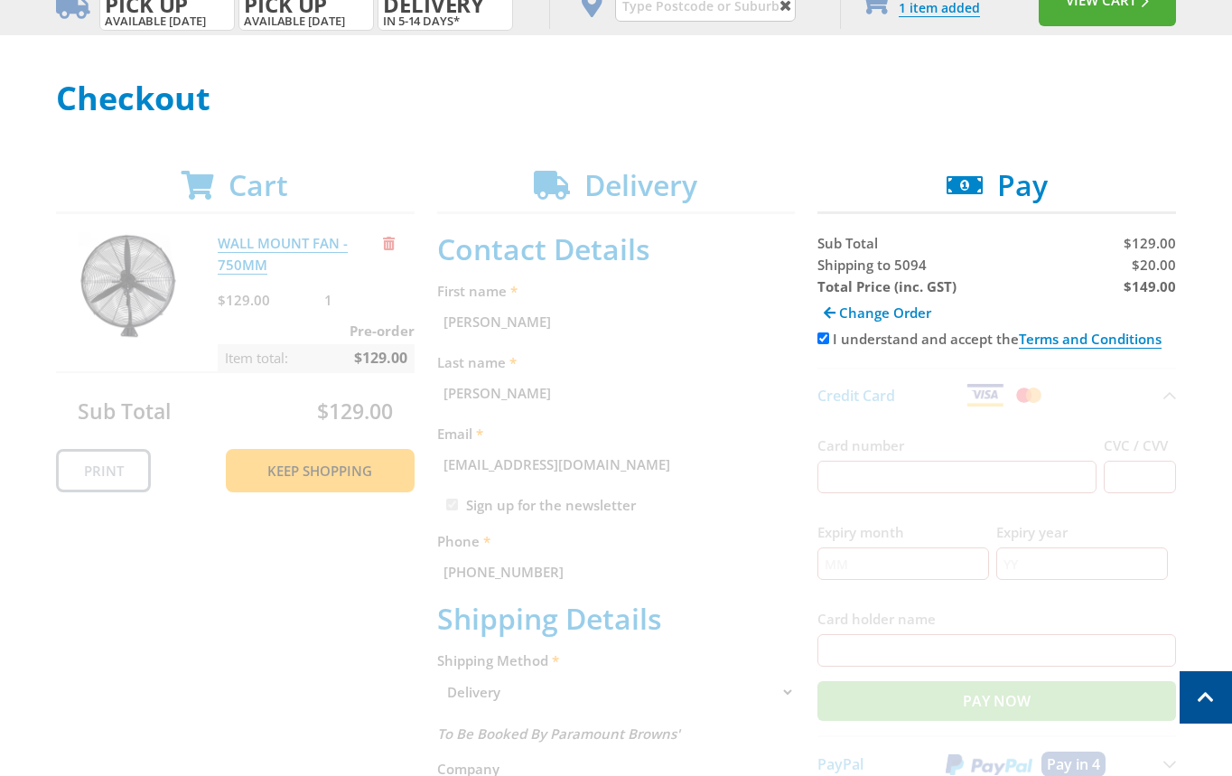
click at [794, 334] on div "Cart WALL MOUNT FAN - 750MM $129.00 1 Pre-order Item total: $129.00 Sub Total $…" at bounding box center [616, 784] width 1120 height 1232
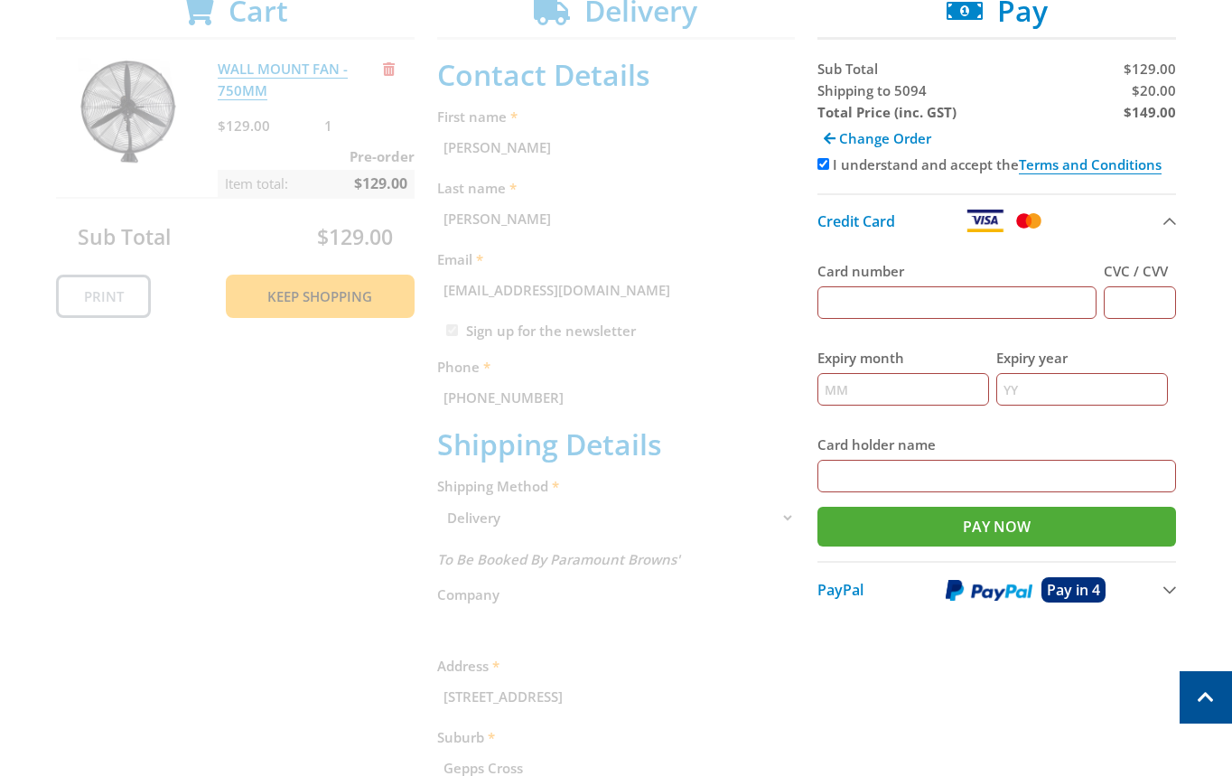
scroll to position [473, 0]
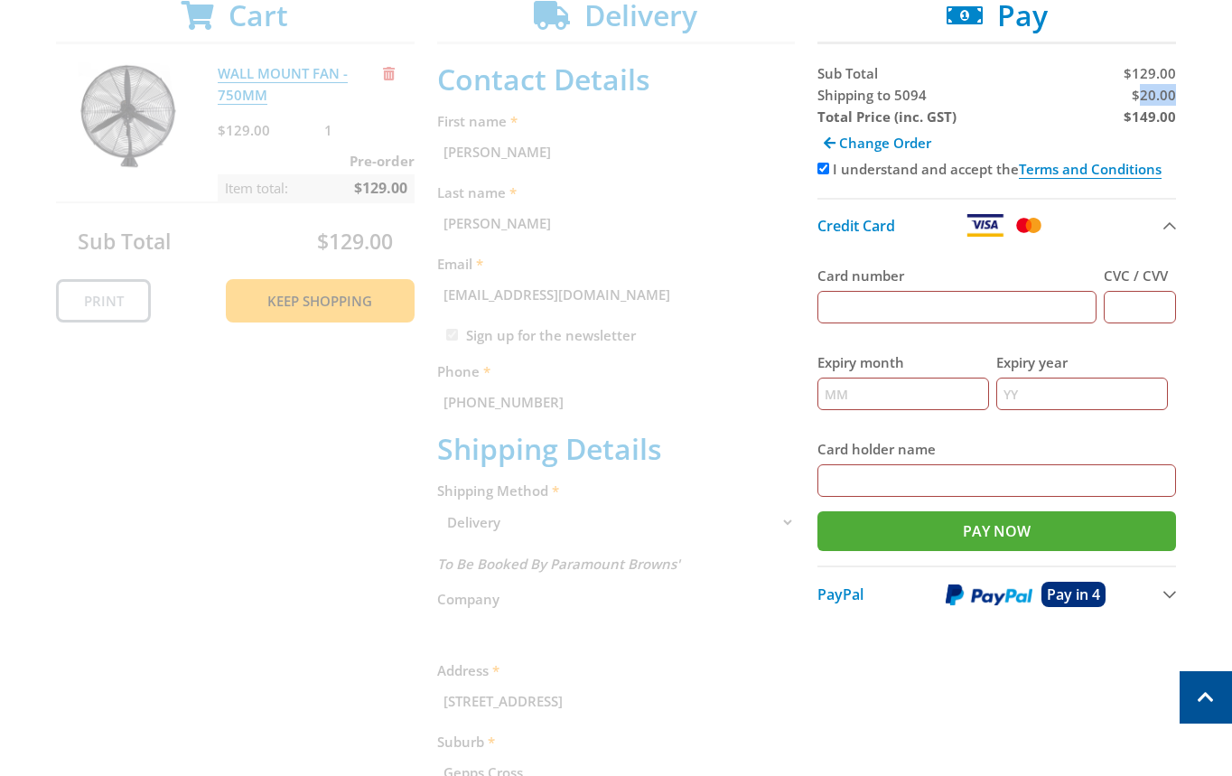
copy span "20.00"
copy strong "149.00"
drag, startPoint x: 1012, startPoint y: 95, endPoint x: 1204, endPoint y: 182, distance: 210.5
click at [1038, 107] on div "Sub Total $129.00 Shipping to 5094 $20.00 Total Price (inc. GST) $149.00 Change…" at bounding box center [996, 341] width 358 height 559
click at [1039, 678] on div "Cart WALL MOUNT FAN - 750MM $129.00 1 Pre-order Item total: $129.00 Sub Total $…" at bounding box center [616, 614] width 1120 height 1232
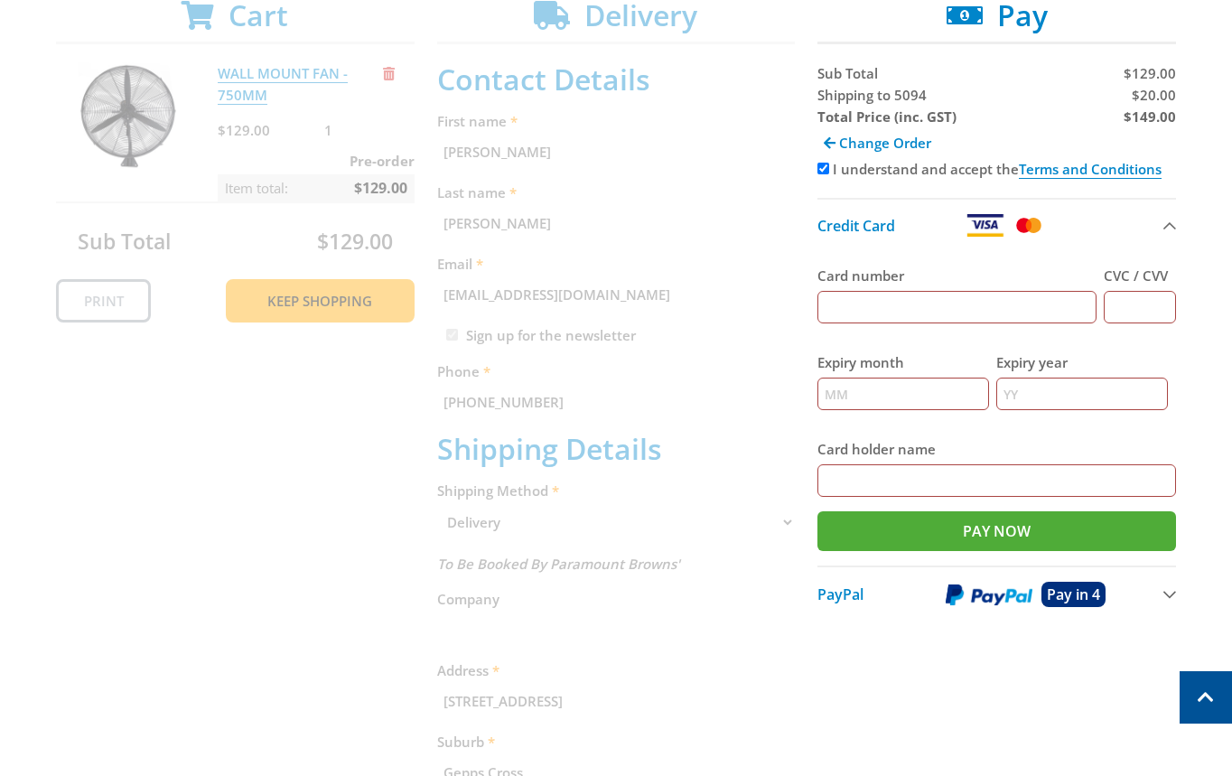
click at [1018, 671] on div "Cart WALL MOUNT FAN - 750MM $129.00 1 Pre-order Item total: $129.00 Sub Total $…" at bounding box center [616, 614] width 1120 height 1232
drag, startPoint x: 978, startPoint y: 696, endPoint x: 1182, endPoint y: 632, distance: 213.9
click at [983, 699] on div "Cart WALL MOUNT FAN - 750MM $129.00 1 Pre-order Item total: $129.00 Sub Total $…" at bounding box center [616, 614] width 1120 height 1232
drag, startPoint x: 1059, startPoint y: 747, endPoint x: 1200, endPoint y: 590, distance: 211.0
click at [1070, 735] on div "Cart WALL MOUNT FAN - 750MM $129.00 1 Pre-order Item total: $129.00 Sub Total $…" at bounding box center [616, 614] width 1120 height 1232
